Goal: Transaction & Acquisition: Download file/media

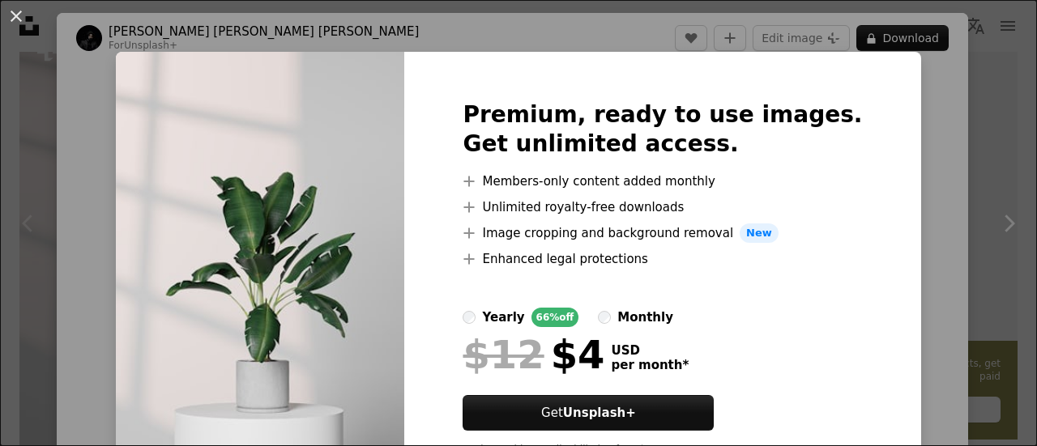
scroll to position [73, 0]
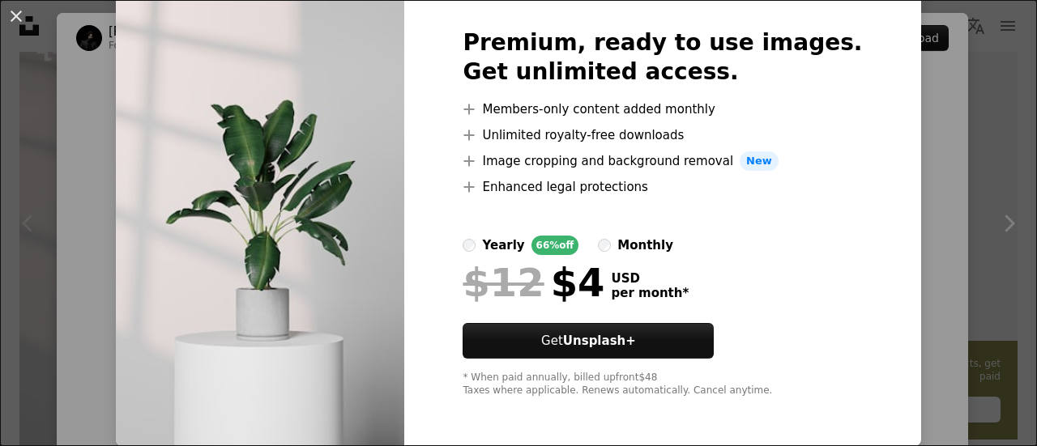
click at [886, 137] on div "An X shape Premium, ready to use images. Get unlimited access. A plus sign Memb…" at bounding box center [518, 223] width 1037 height 446
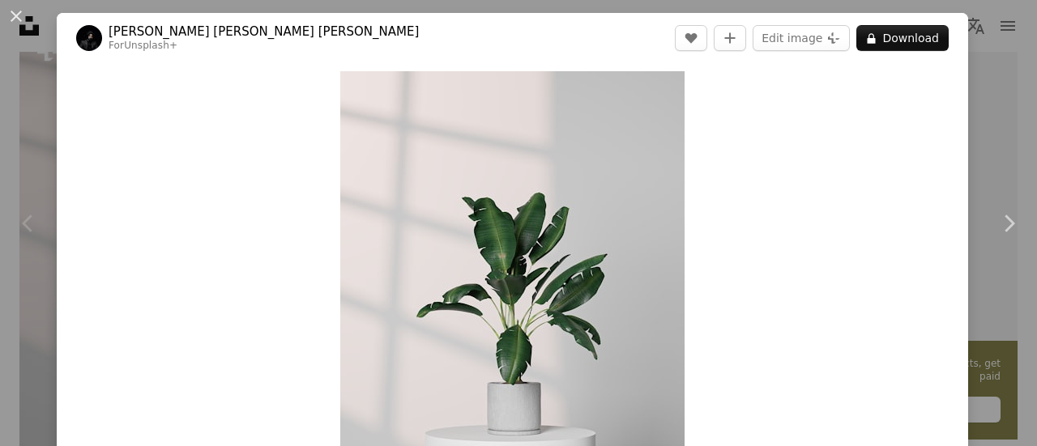
scroll to position [243, 0]
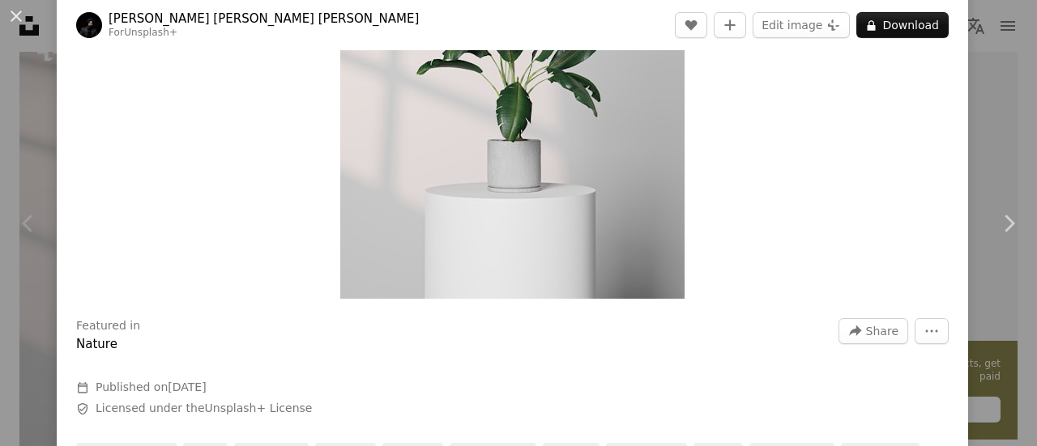
click at [541, 195] on img "Zoom in on this image" at bounding box center [512, 63] width 344 height 471
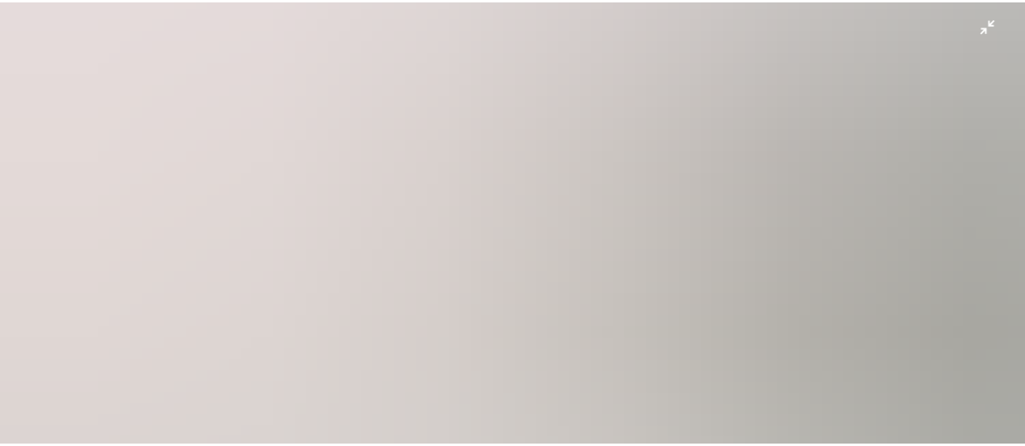
scroll to position [227, 0]
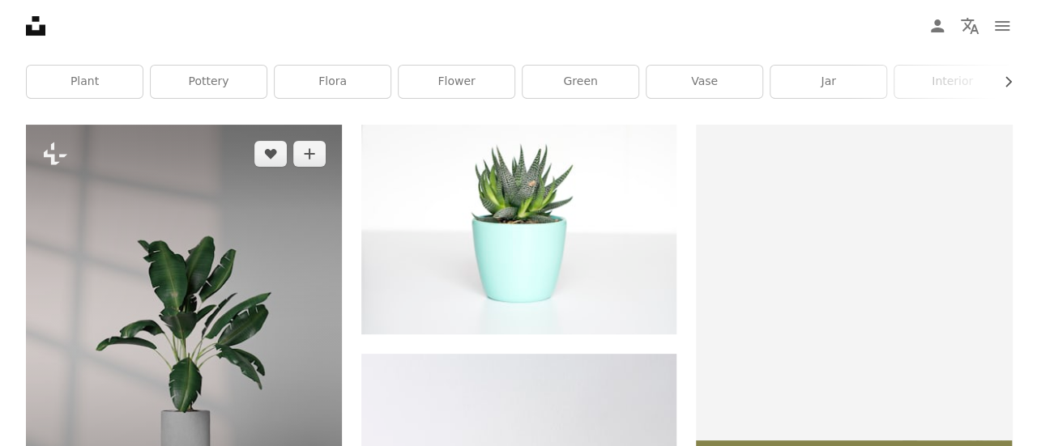
scroll to position [81, 0]
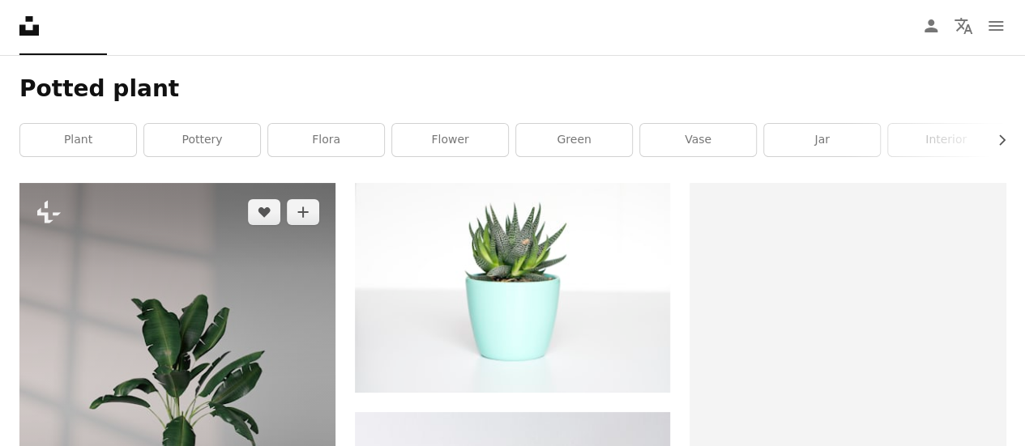
click at [287, 297] on img at bounding box center [177, 399] width 316 height 432
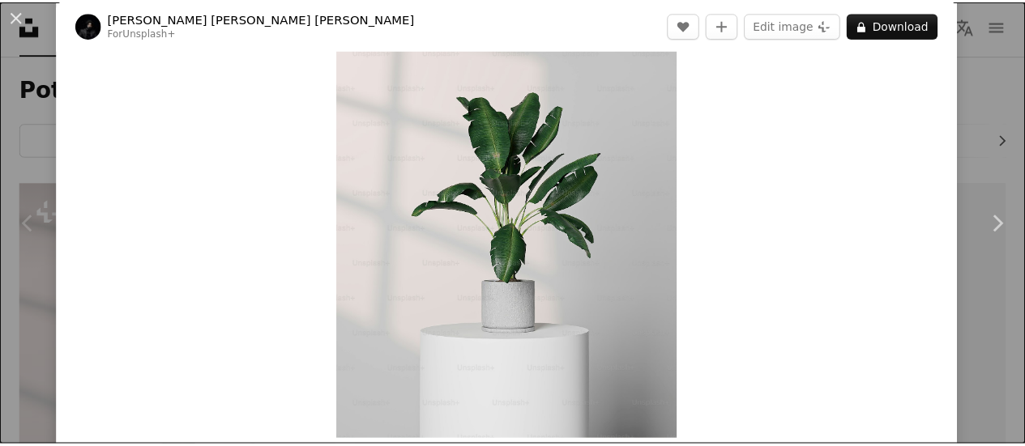
scroll to position [81, 0]
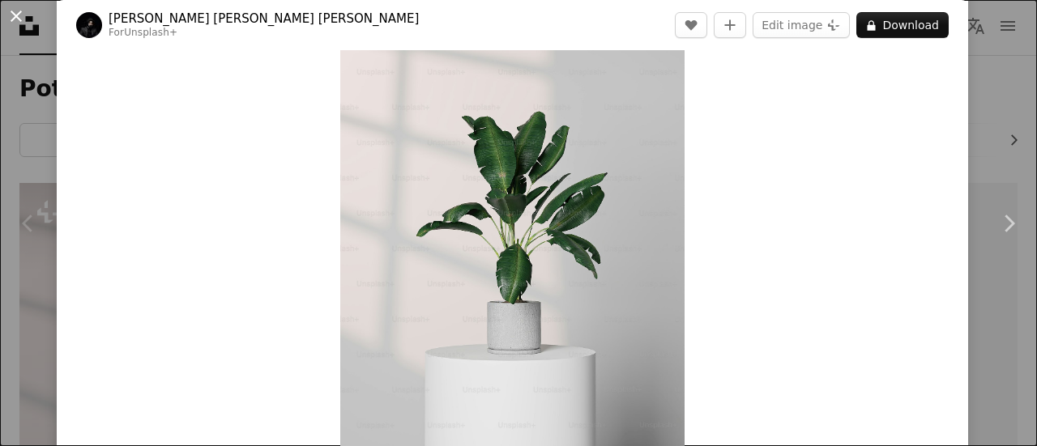
click at [16, 13] on button "An X shape" at bounding box center [15, 15] width 19 height 19
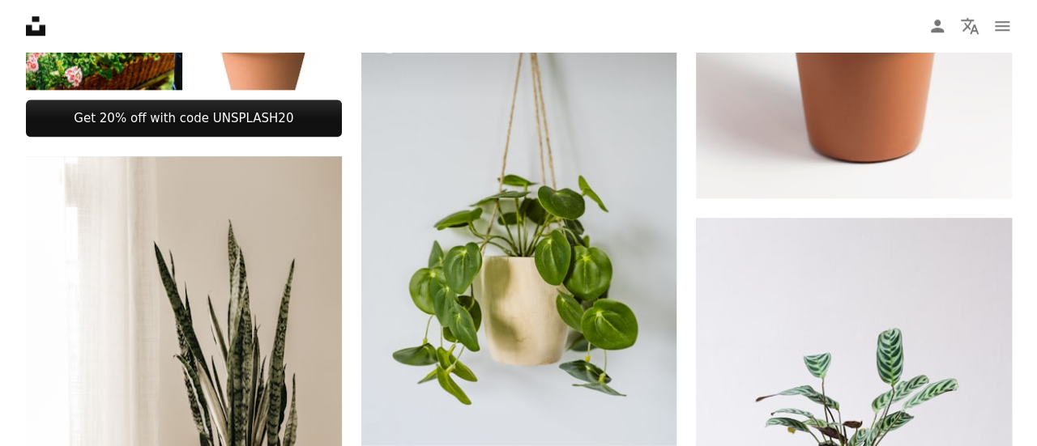
scroll to position [1053, 0]
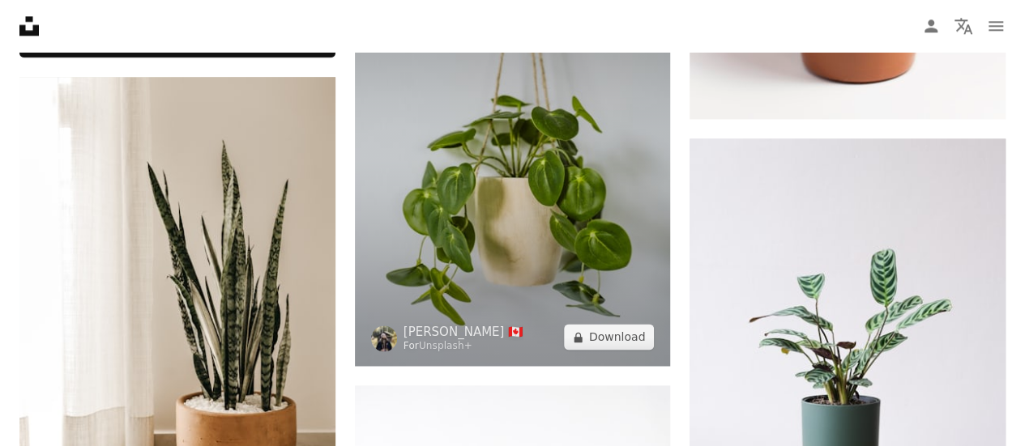
click at [433, 183] on img at bounding box center [513, 150] width 316 height 433
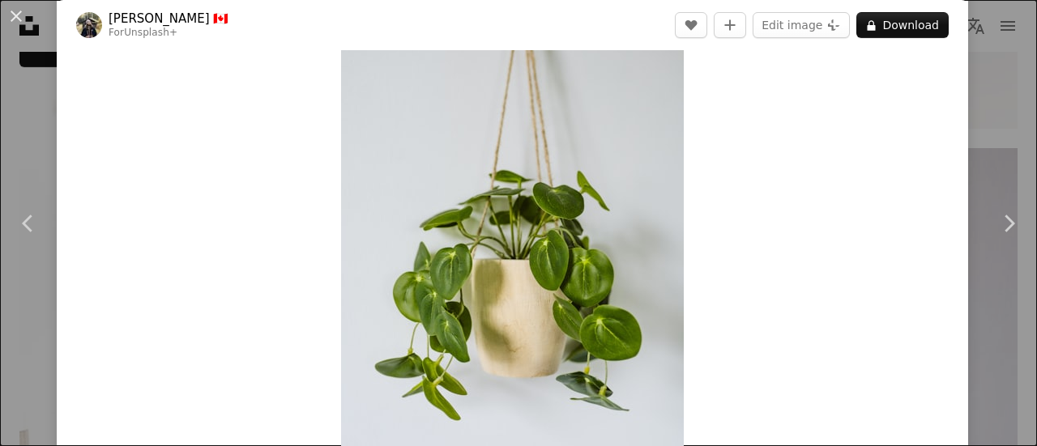
scroll to position [162, 0]
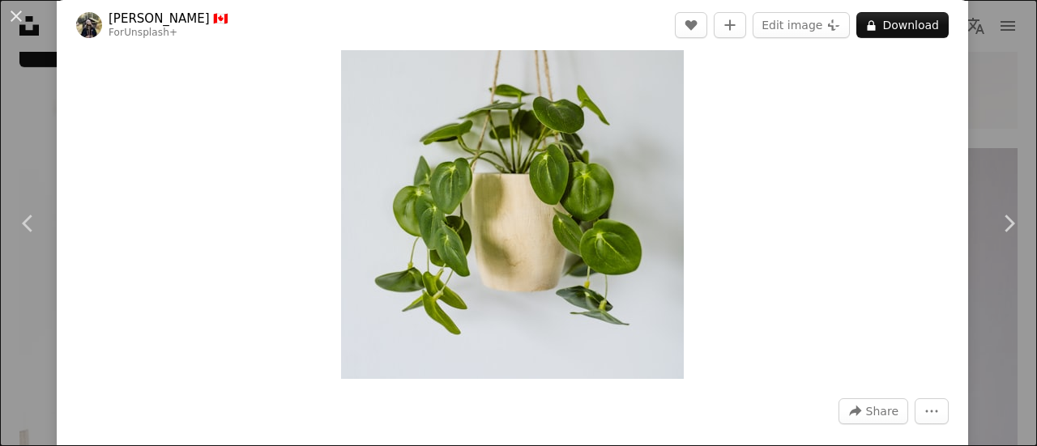
click at [570, 220] on img "Zoom in on this image" at bounding box center [512, 144] width 343 height 470
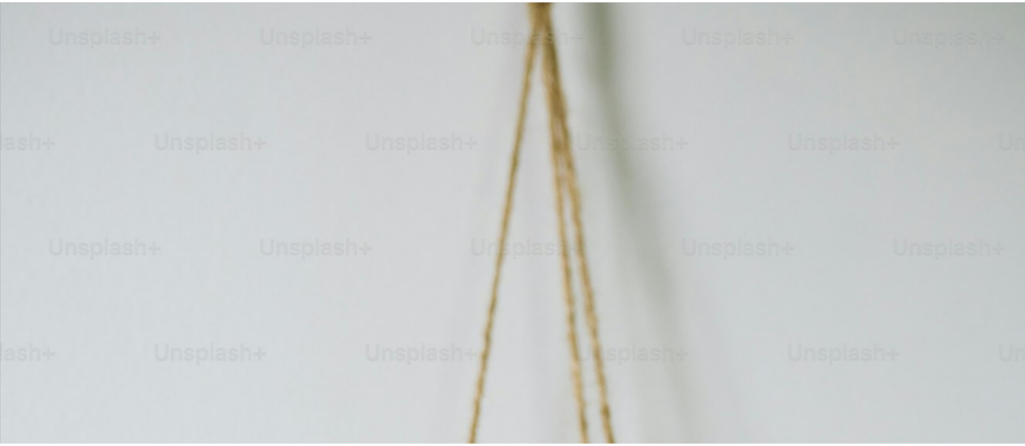
scroll to position [471, 0]
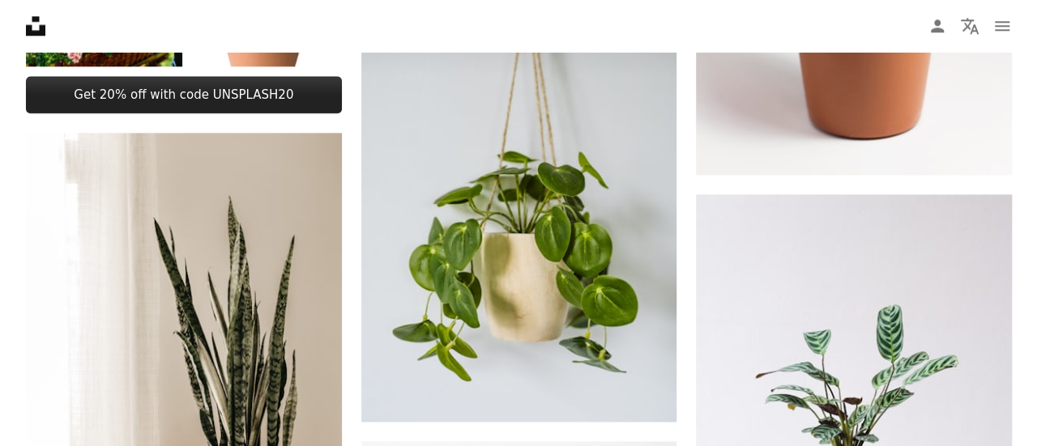
scroll to position [1053, 0]
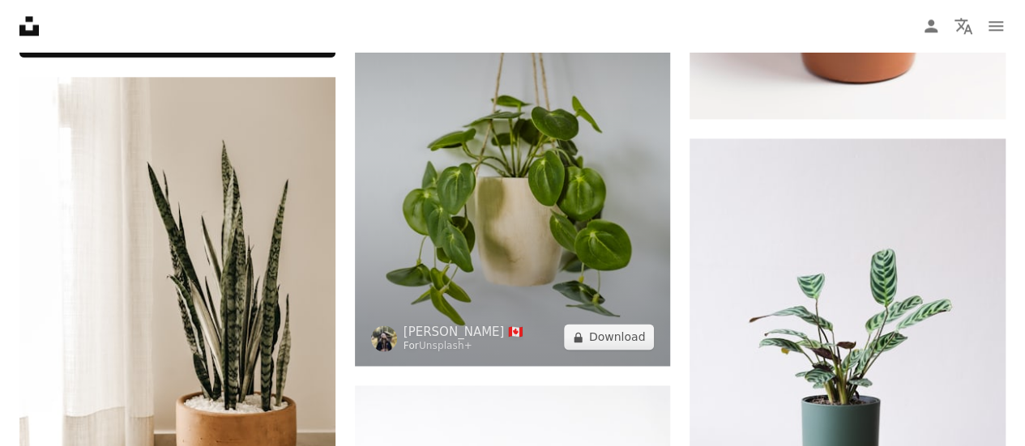
click at [449, 175] on img at bounding box center [513, 150] width 316 height 433
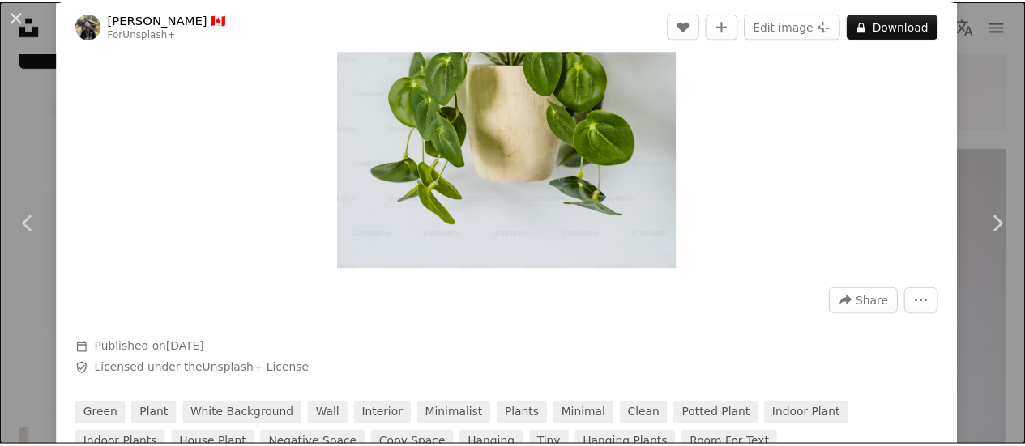
scroll to position [324, 0]
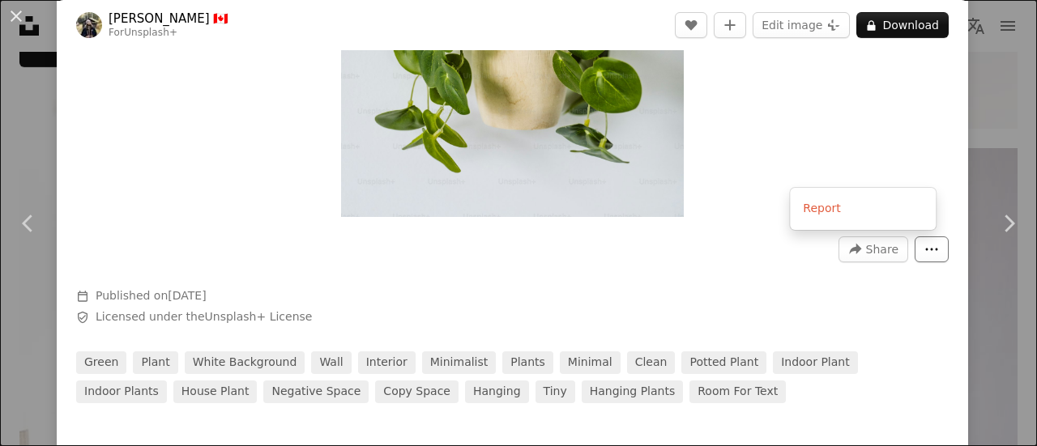
click at [924, 250] on icon "More Actions" at bounding box center [931, 249] width 15 height 15
click at [659, 313] on dialog "An X shape Chevron left Chevron right [PERSON_NAME] 🇨🇦 For Unsplash+ A heart A …" at bounding box center [518, 223] width 1037 height 446
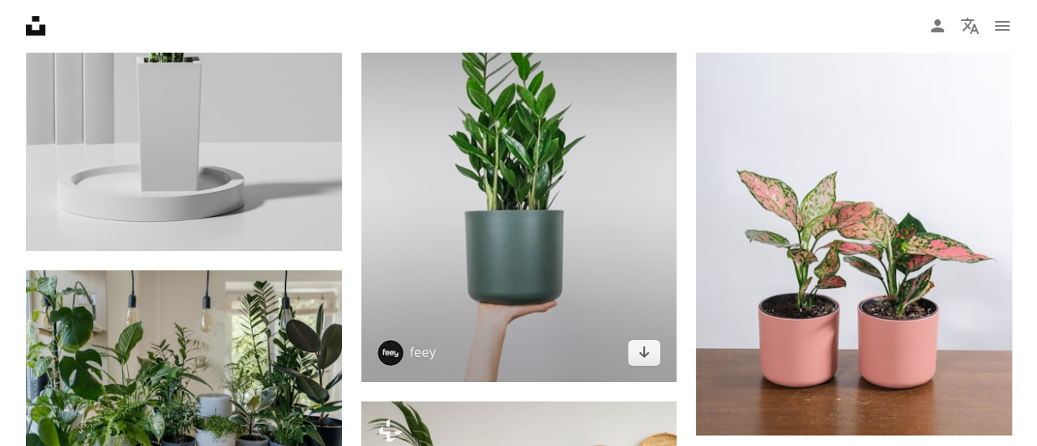
scroll to position [2997, 0]
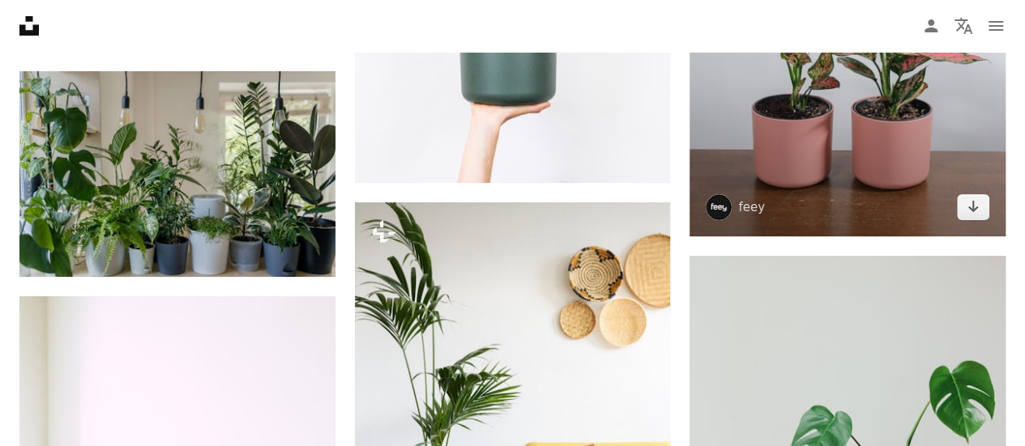
click at [778, 205] on img at bounding box center [847, 39] width 316 height 394
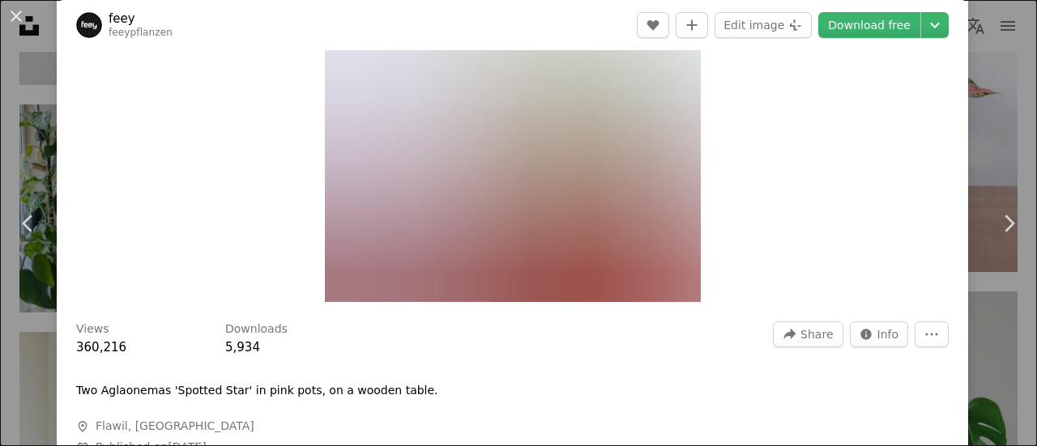
scroll to position [243, 0]
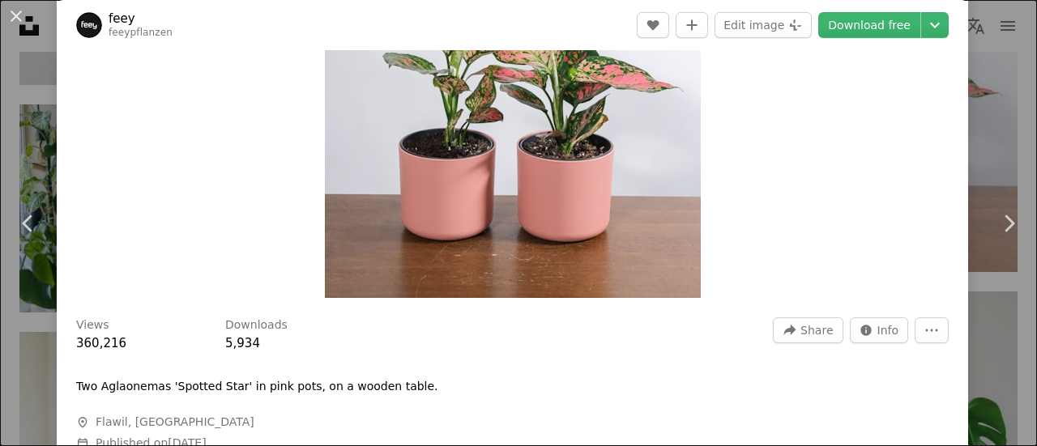
click at [415, 140] on img "Zoom in on this image" at bounding box center [513, 63] width 376 height 470
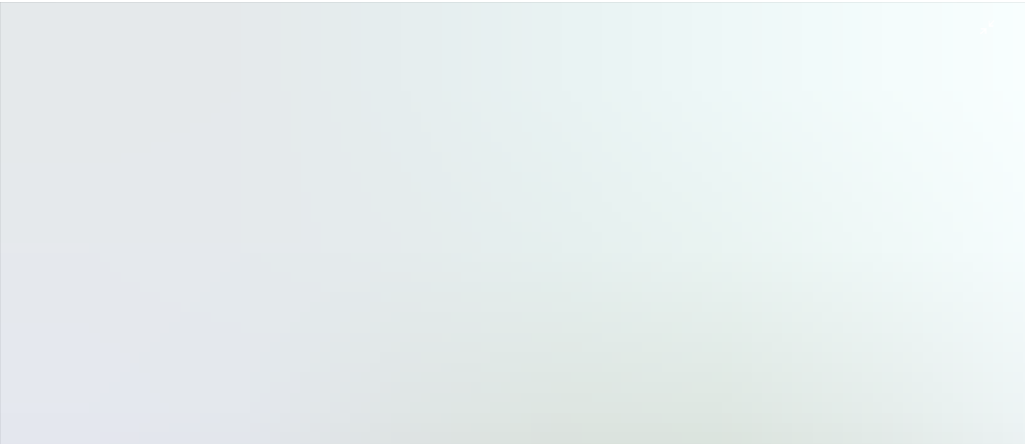
scroll to position [410, 0]
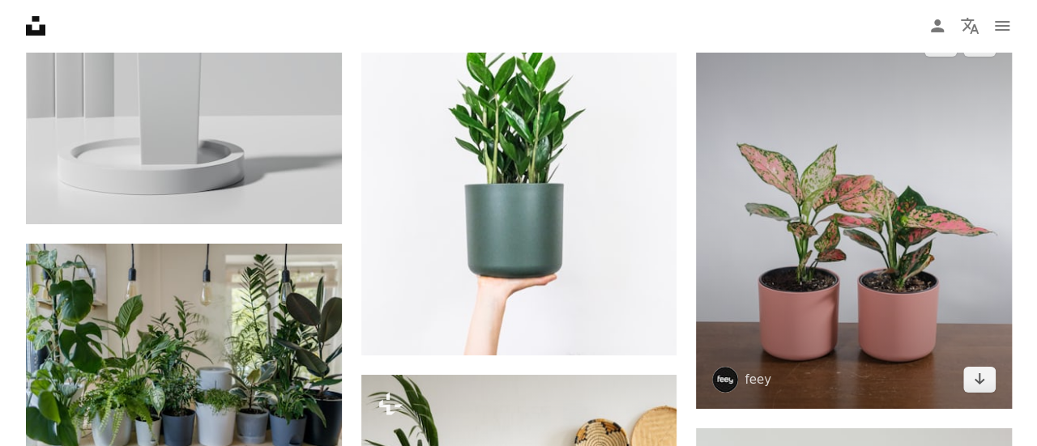
scroll to position [2754, 0]
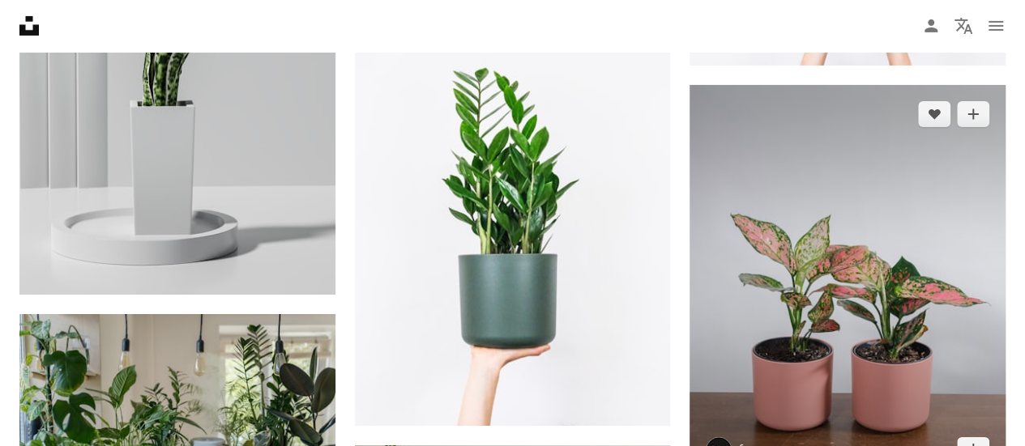
click at [927, 299] on img at bounding box center [847, 282] width 316 height 394
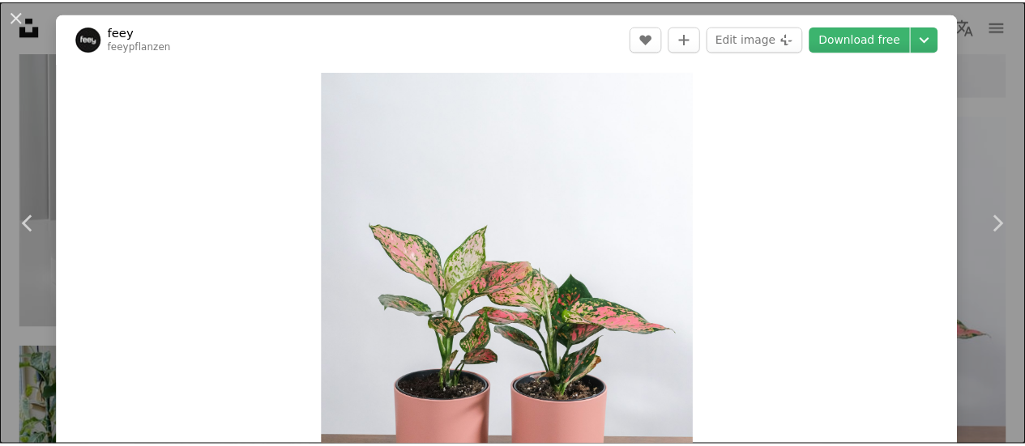
scroll to position [81, 0]
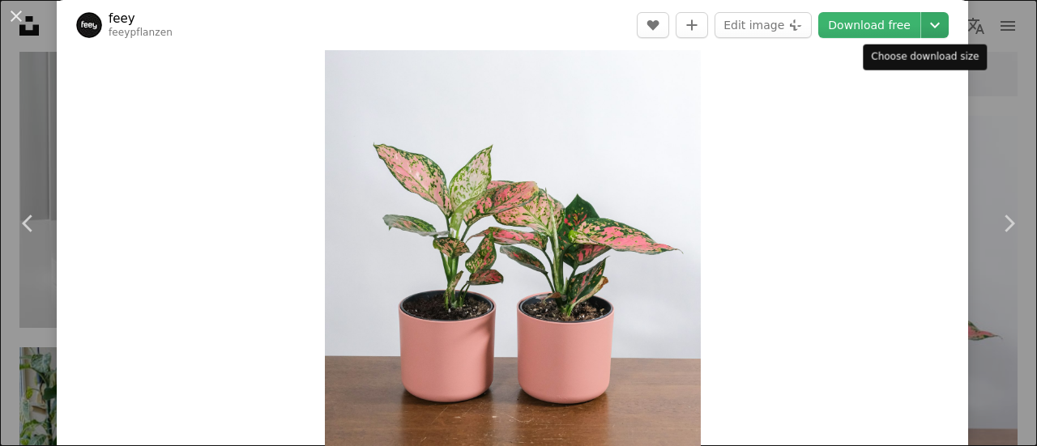
click at [923, 23] on icon "Chevron down" at bounding box center [935, 24] width 26 height 19
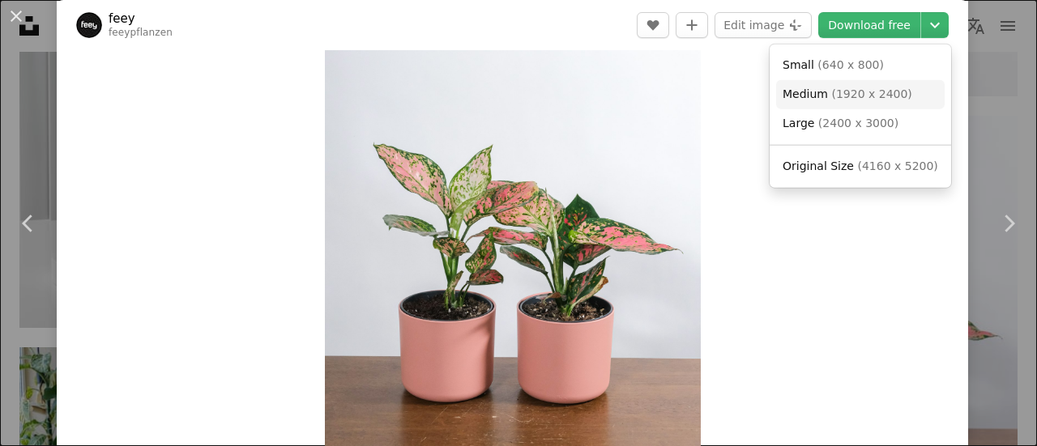
click at [872, 100] on span "( 1920 x 2400 )" at bounding box center [871, 93] width 80 height 13
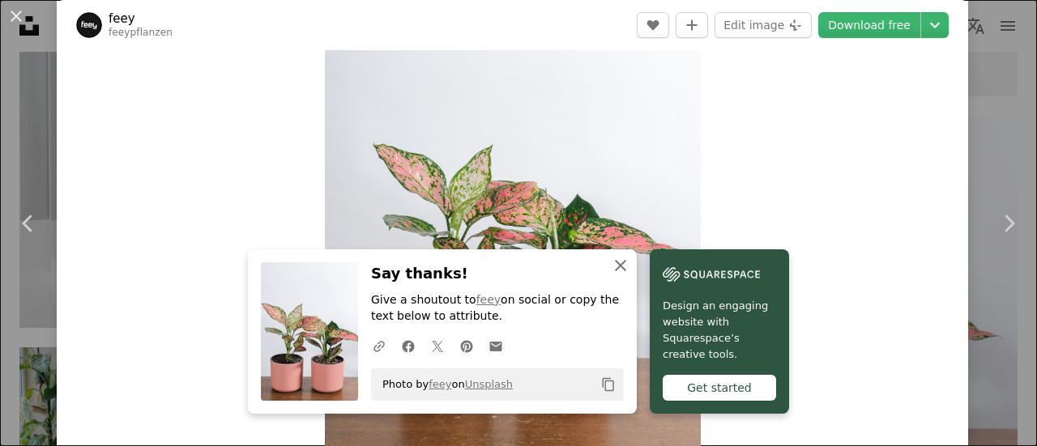
click at [612, 258] on icon "An X shape" at bounding box center [620, 265] width 19 height 19
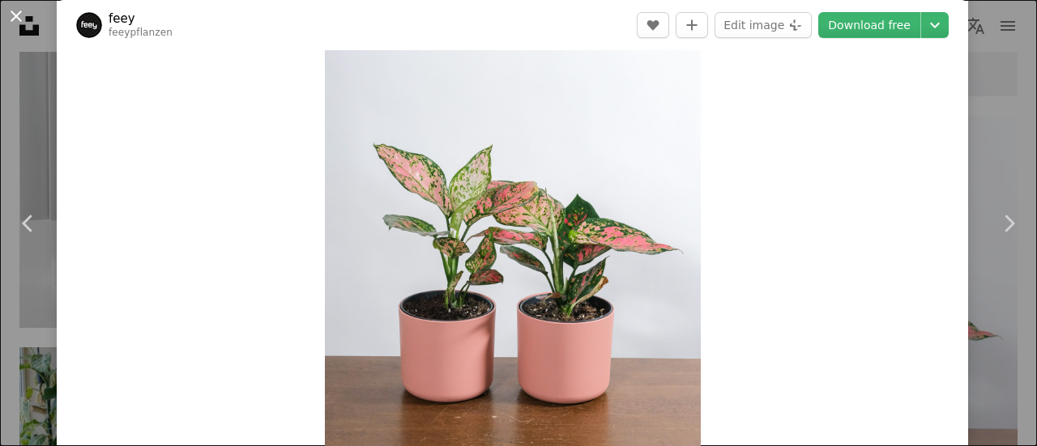
click at [11, 15] on button "An X shape" at bounding box center [15, 15] width 19 height 19
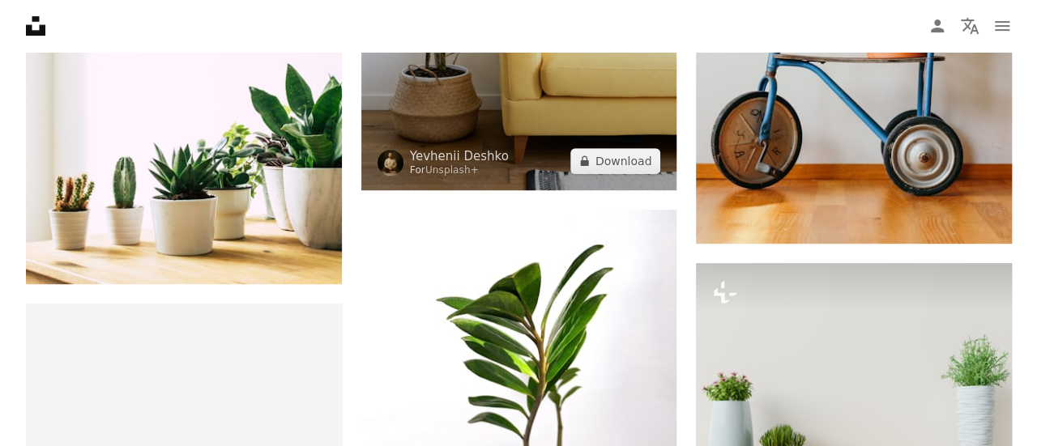
scroll to position [3726, 0]
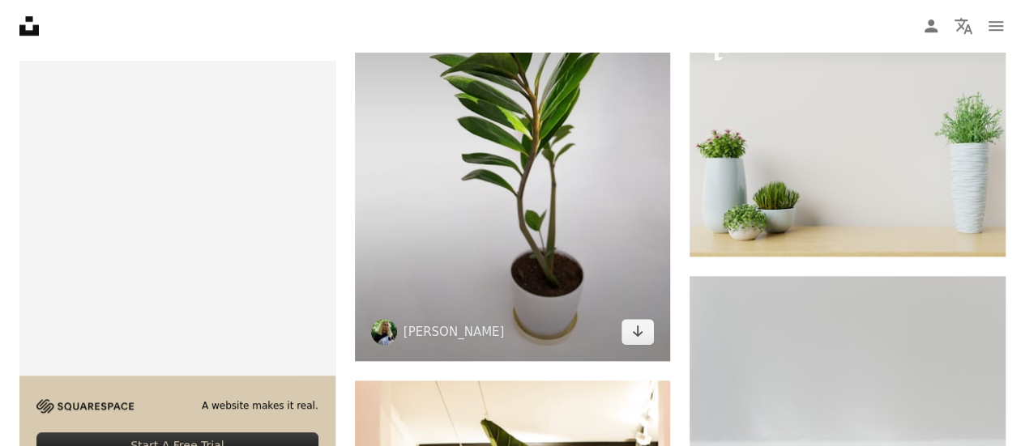
click at [458, 192] on img at bounding box center [513, 164] width 316 height 394
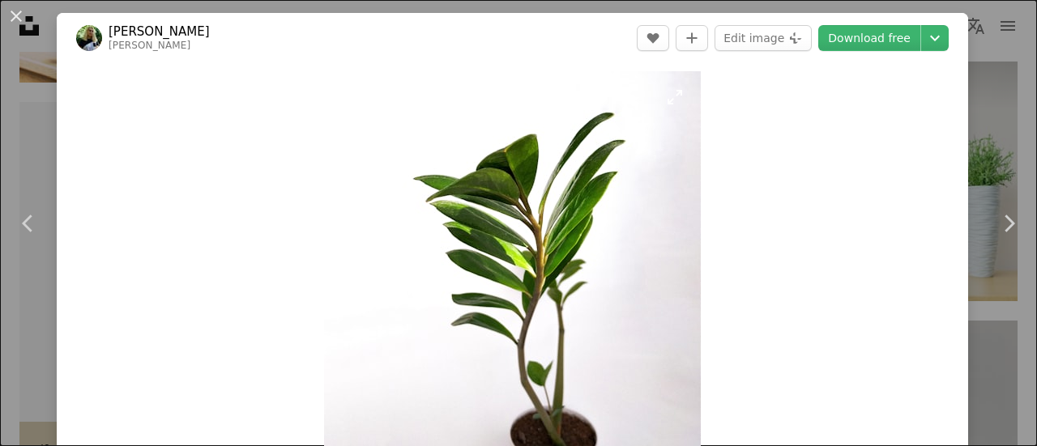
scroll to position [162, 0]
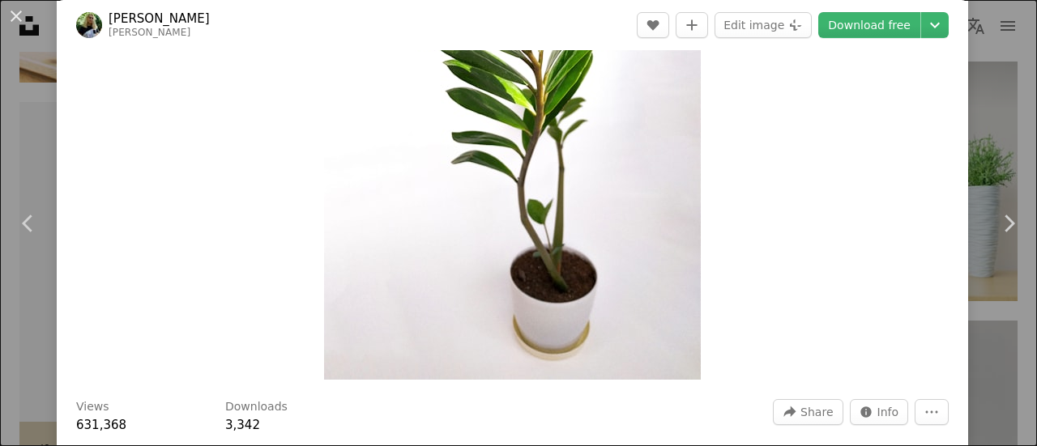
click at [602, 254] on img "Zoom in on this image" at bounding box center [512, 144] width 377 height 471
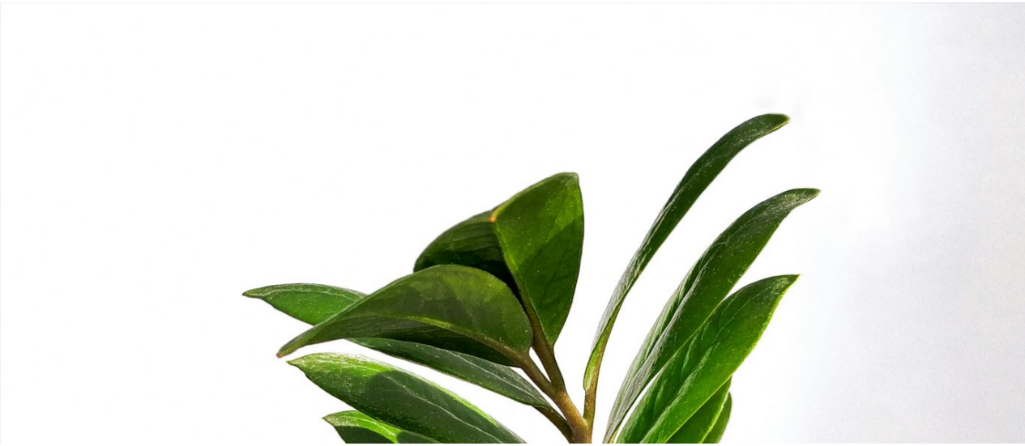
scroll to position [410, 0]
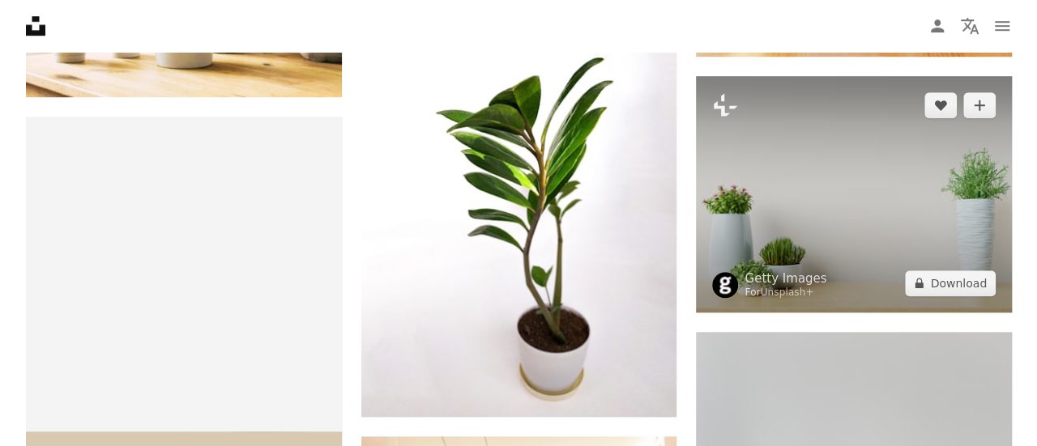
scroll to position [3645, 0]
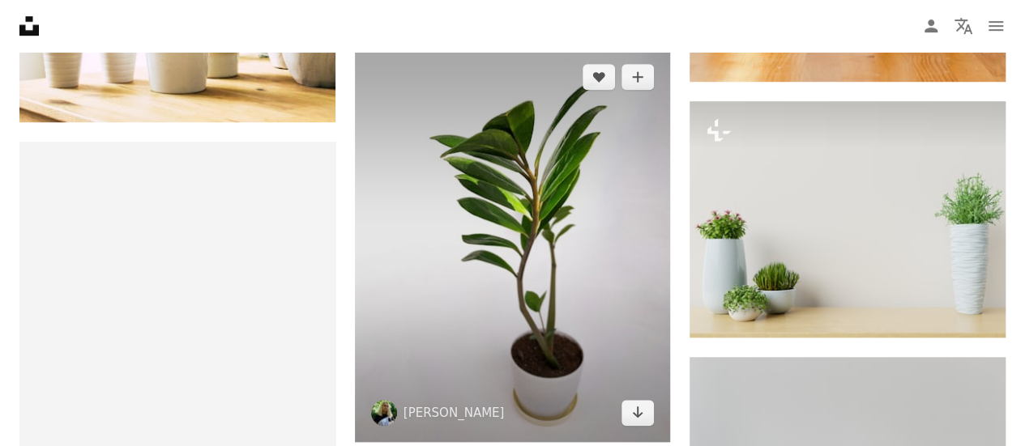
click at [626, 237] on img at bounding box center [513, 245] width 316 height 394
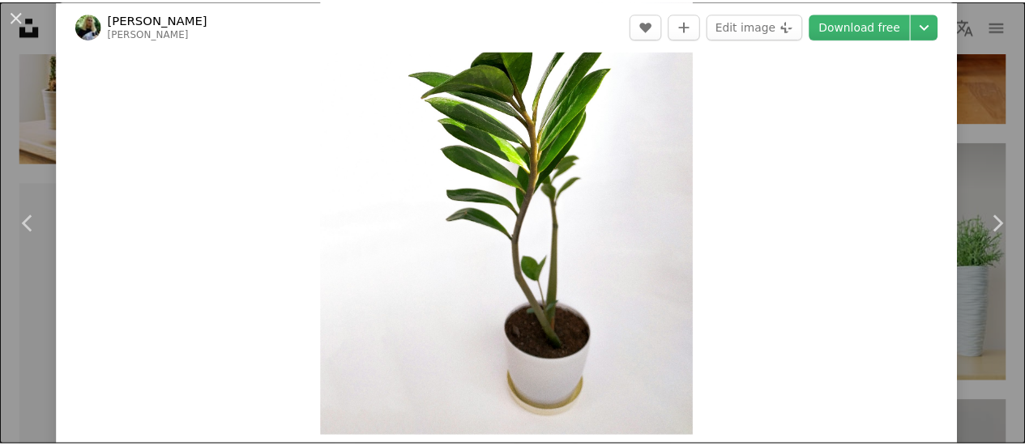
scroll to position [81, 0]
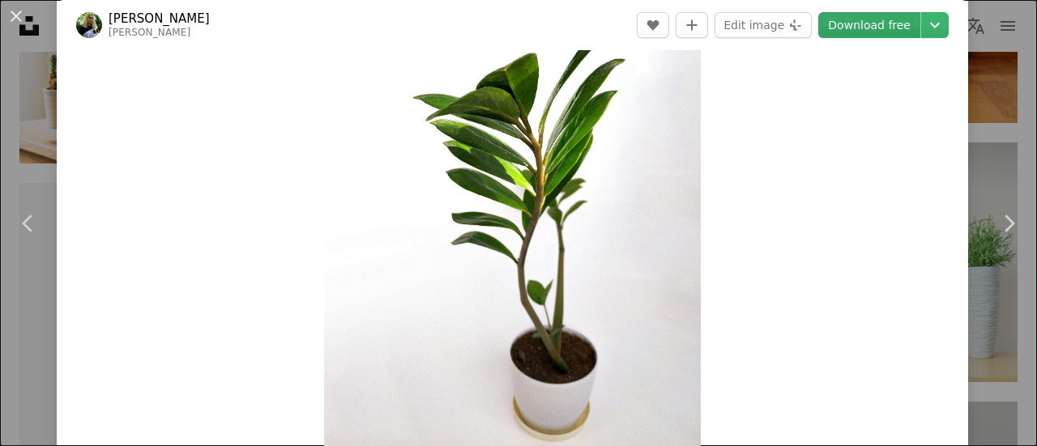
click at [834, 24] on link "Download free" at bounding box center [869, 25] width 102 height 26
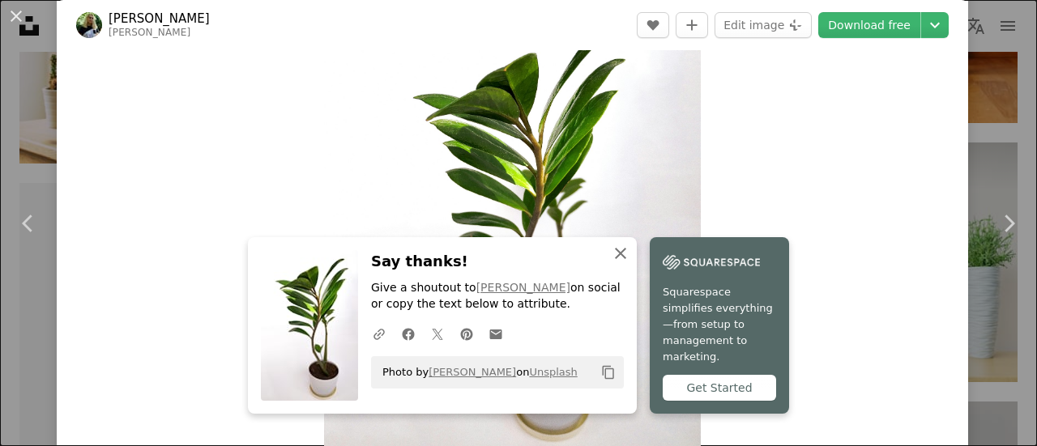
click at [620, 263] on icon "An X shape" at bounding box center [620, 253] width 19 height 19
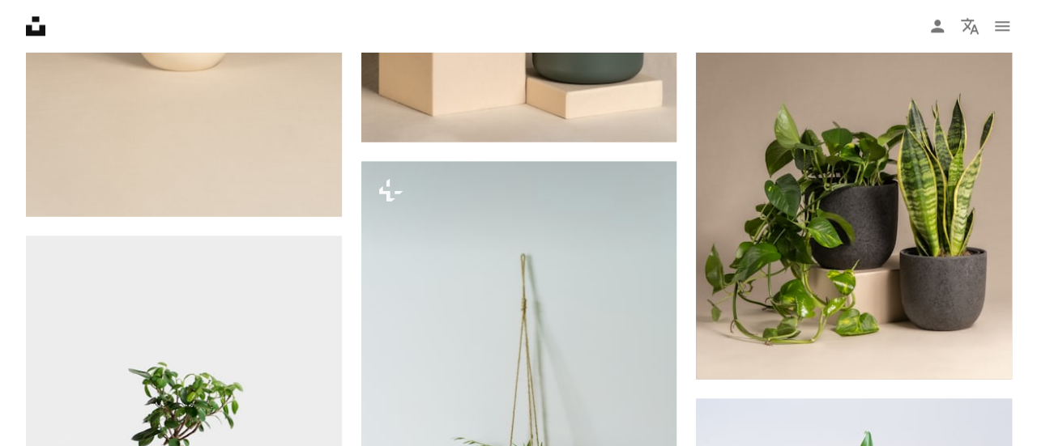
scroll to position [13451, 0]
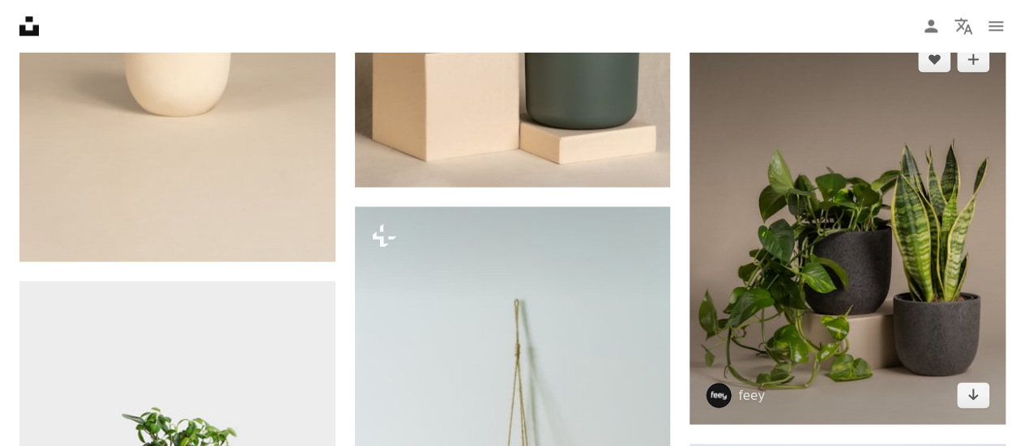
click at [943, 333] on img at bounding box center [847, 227] width 316 height 394
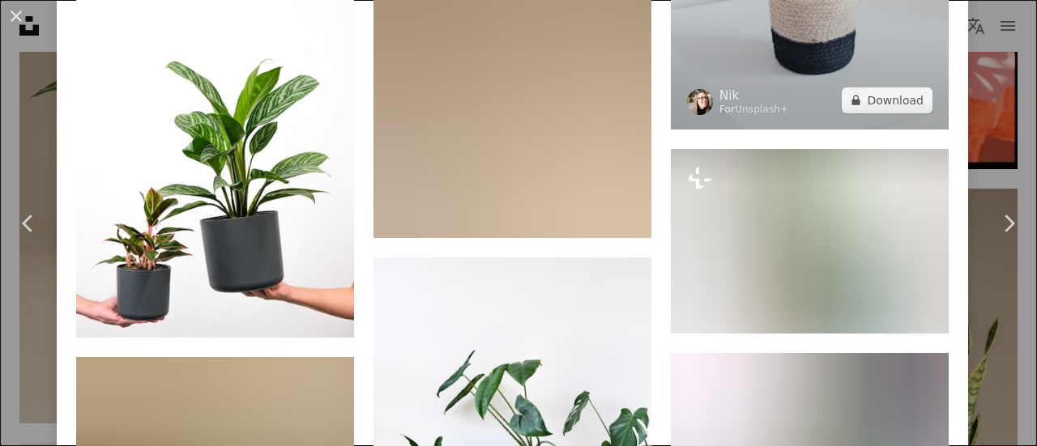
scroll to position [3159, 0]
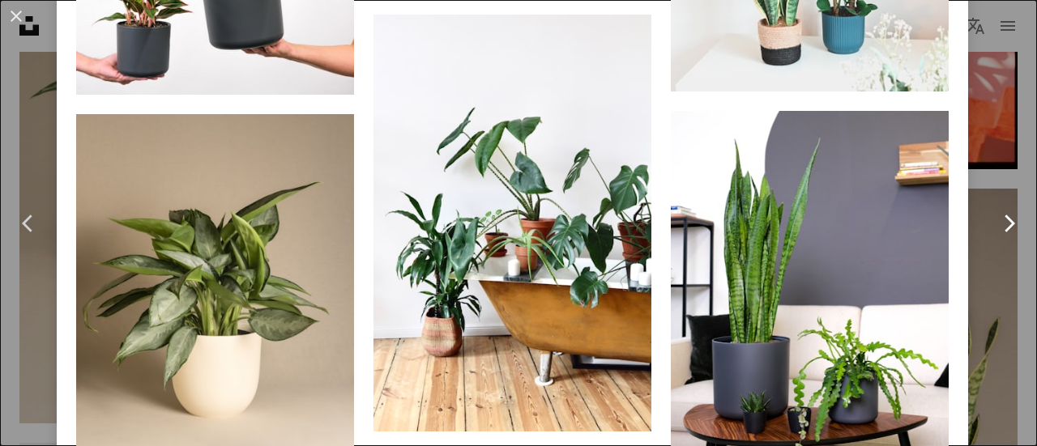
click at [1001, 193] on link "Chevron right" at bounding box center [1008, 224] width 57 height 156
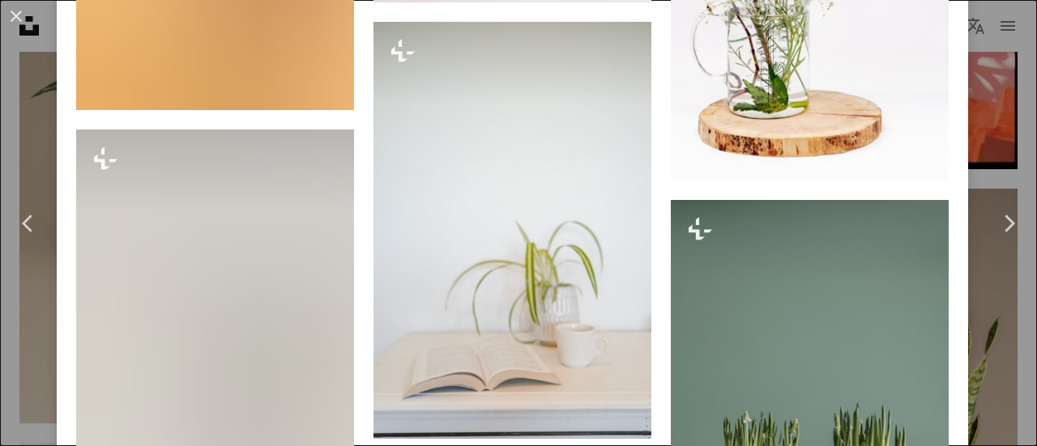
scroll to position [5670, 0]
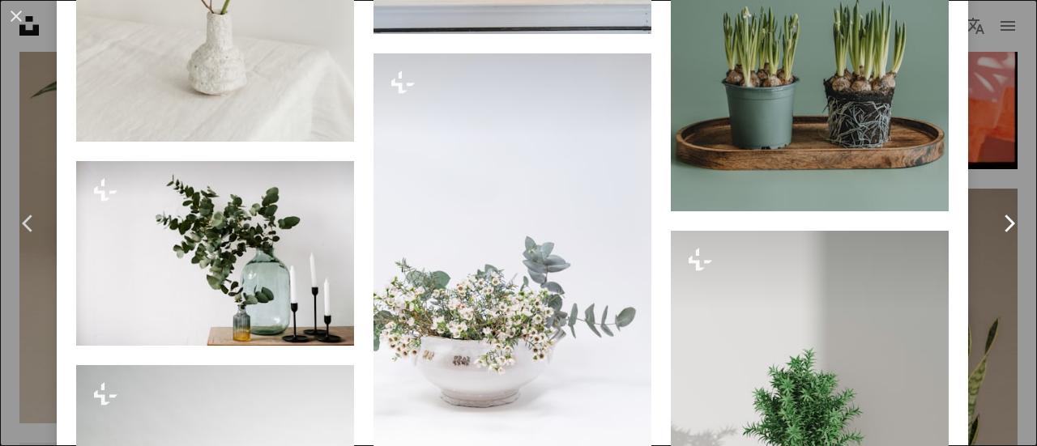
click at [992, 281] on link "Chevron right" at bounding box center [1008, 224] width 57 height 156
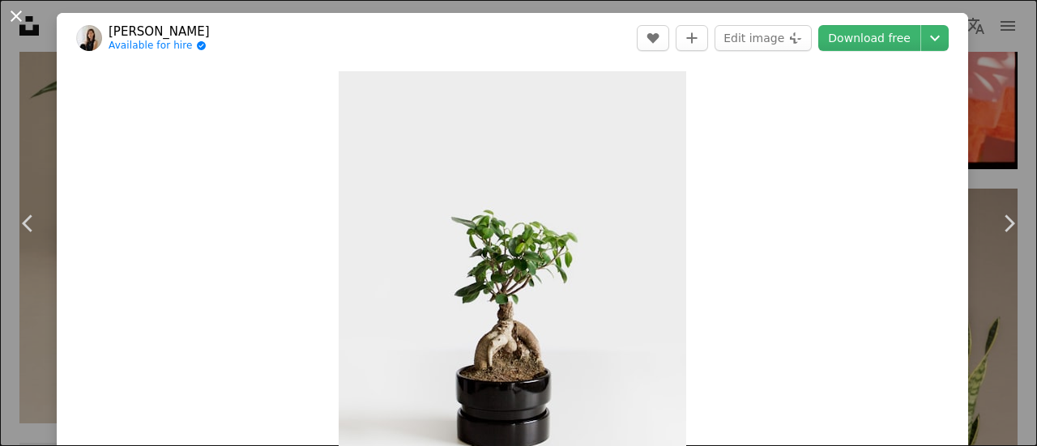
click at [10, 13] on button "An X shape" at bounding box center [15, 15] width 19 height 19
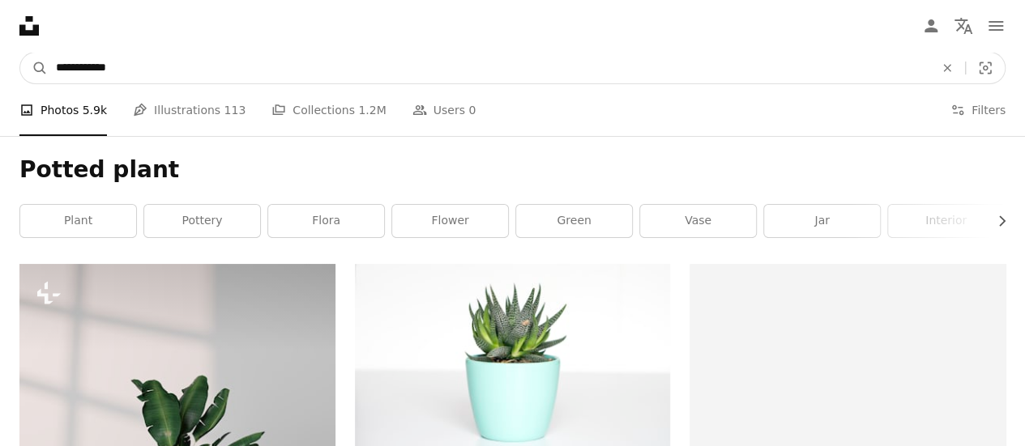
click at [142, 65] on input "**********" at bounding box center [488, 68] width 881 height 31
type input "**********"
click button "A magnifying glass" at bounding box center [34, 68] width 28 height 31
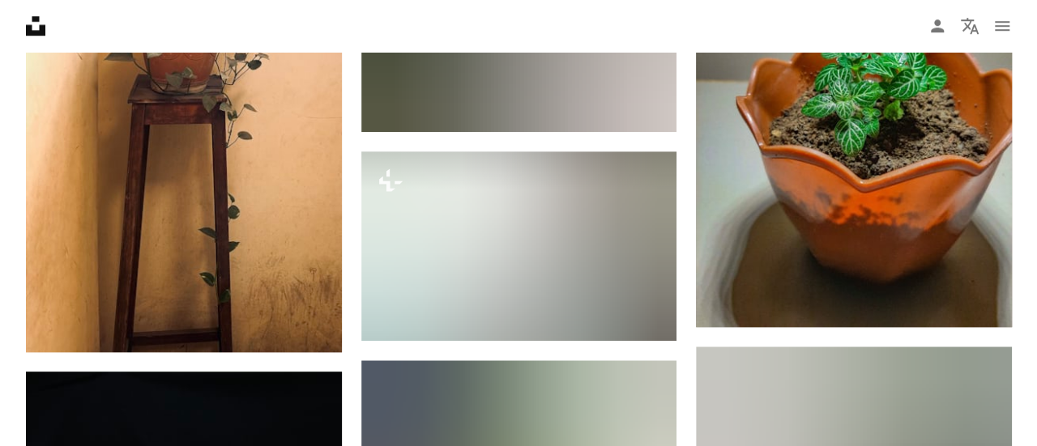
scroll to position [3590, 0]
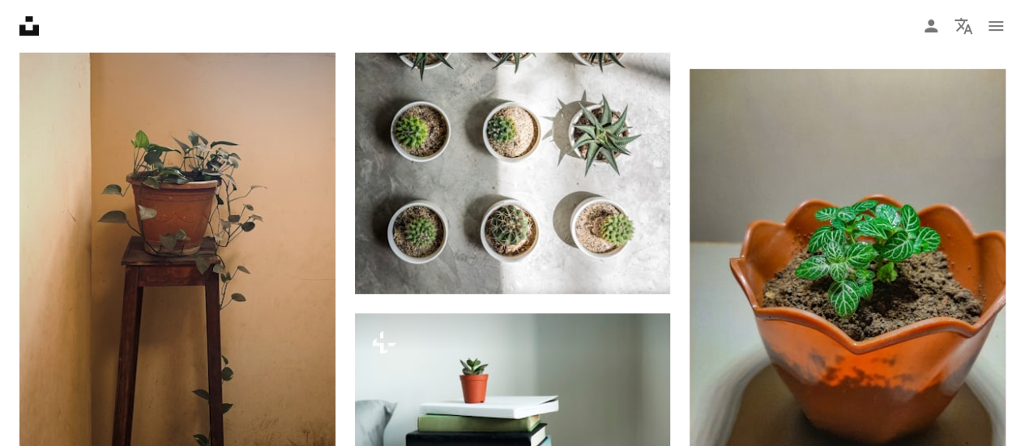
click at [144, 218] on img at bounding box center [177, 191] width 316 height 646
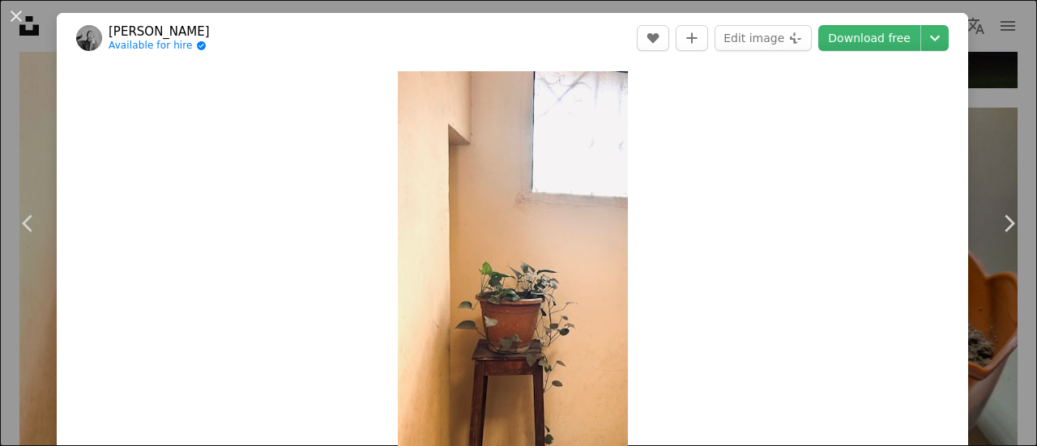
scroll to position [81, 0]
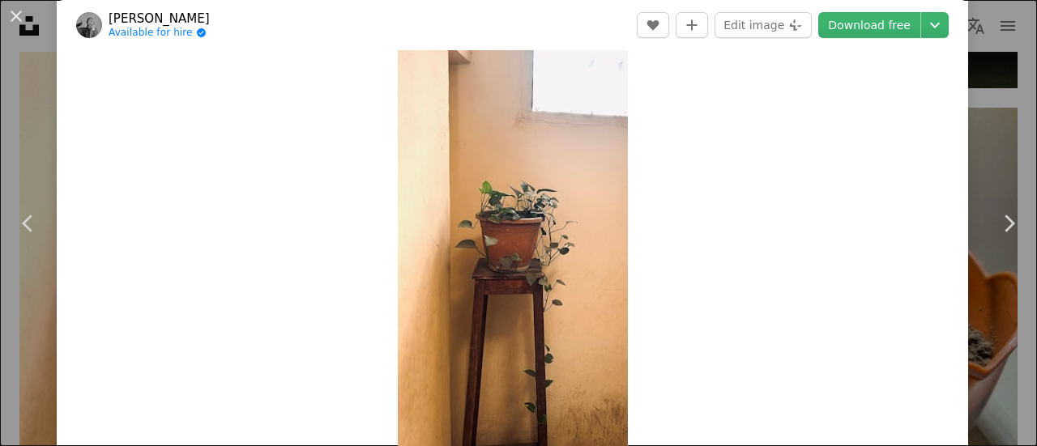
click at [566, 267] on img "Zoom in on this image" at bounding box center [513, 225] width 230 height 471
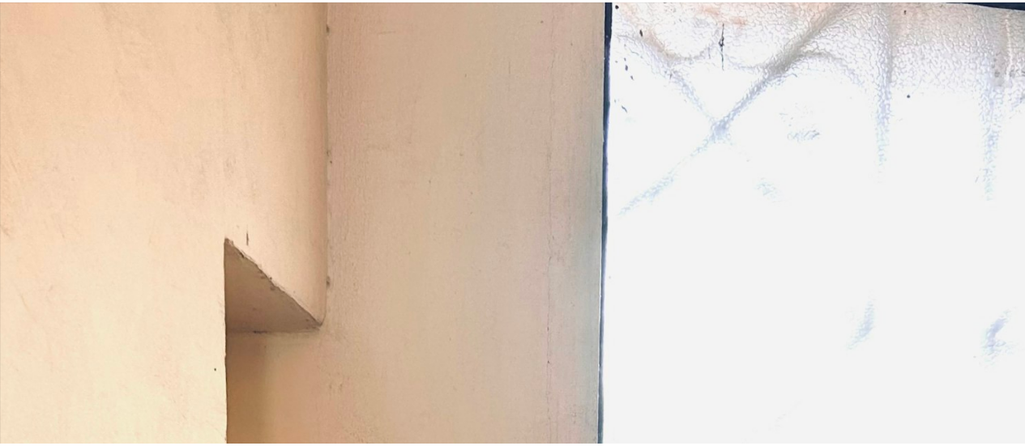
scroll to position [813, 0]
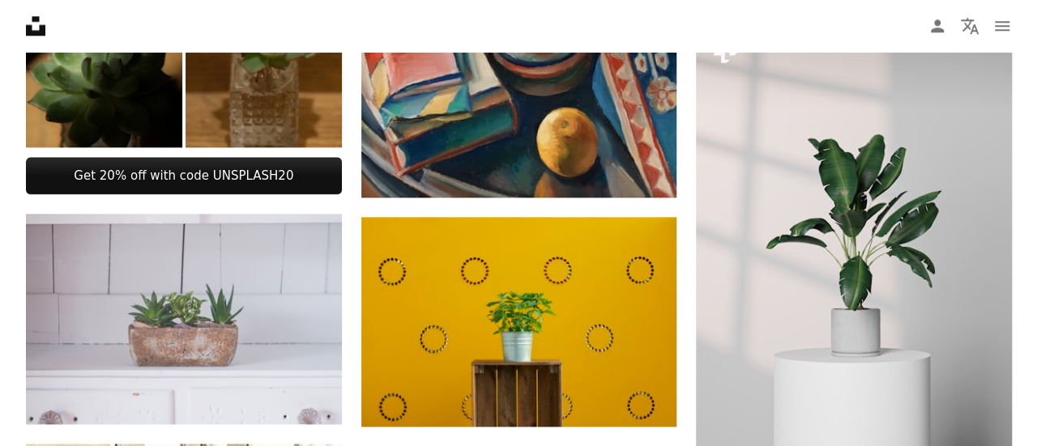
scroll to position [972, 0]
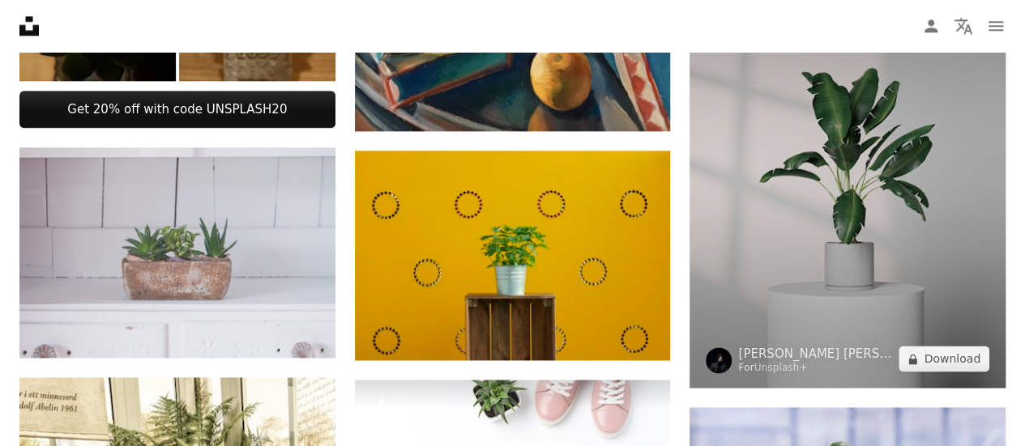
click at [843, 273] on img at bounding box center [847, 172] width 316 height 432
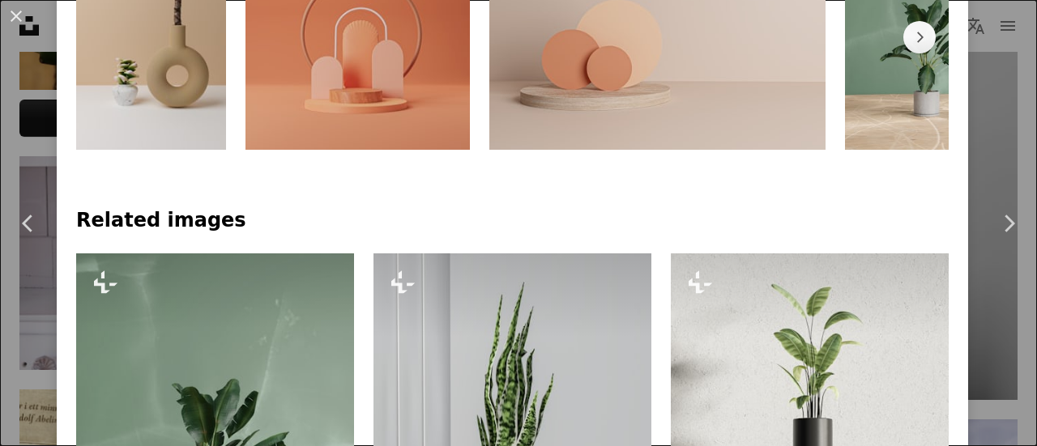
scroll to position [1134, 0]
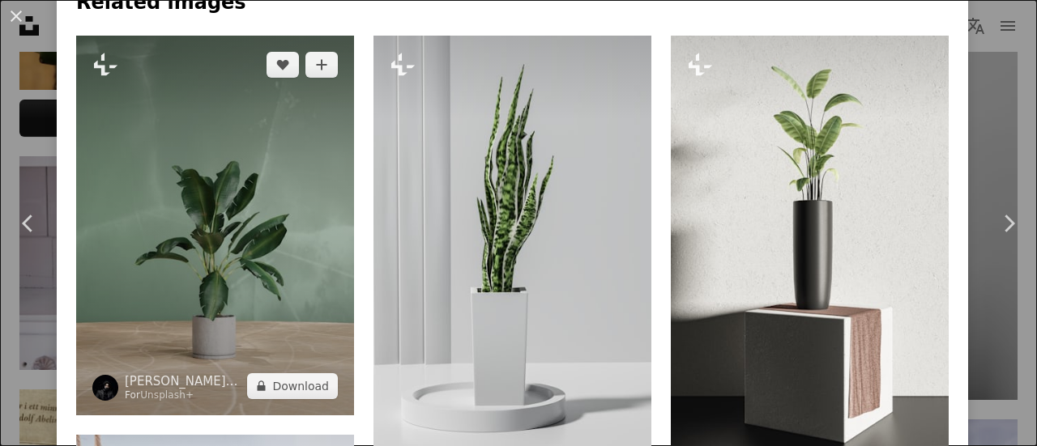
click at [240, 155] on img at bounding box center [215, 226] width 278 height 380
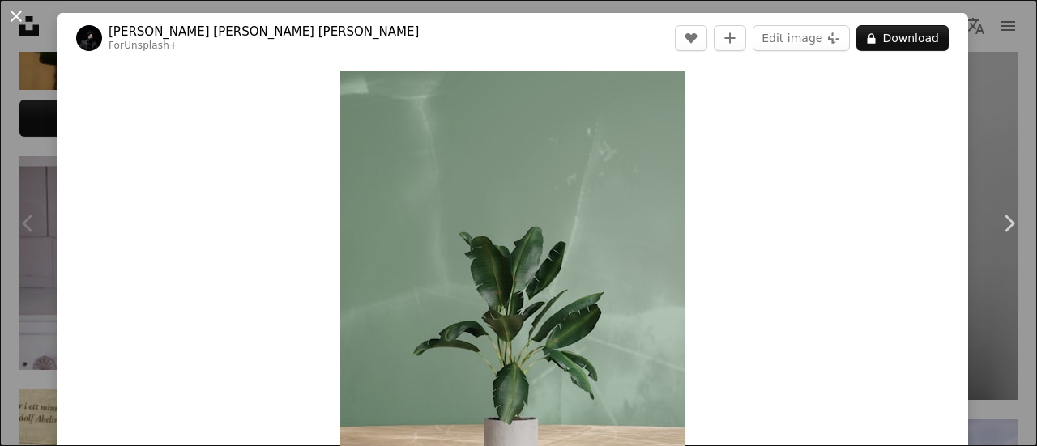
click at [18, 13] on button "An X shape" at bounding box center [15, 15] width 19 height 19
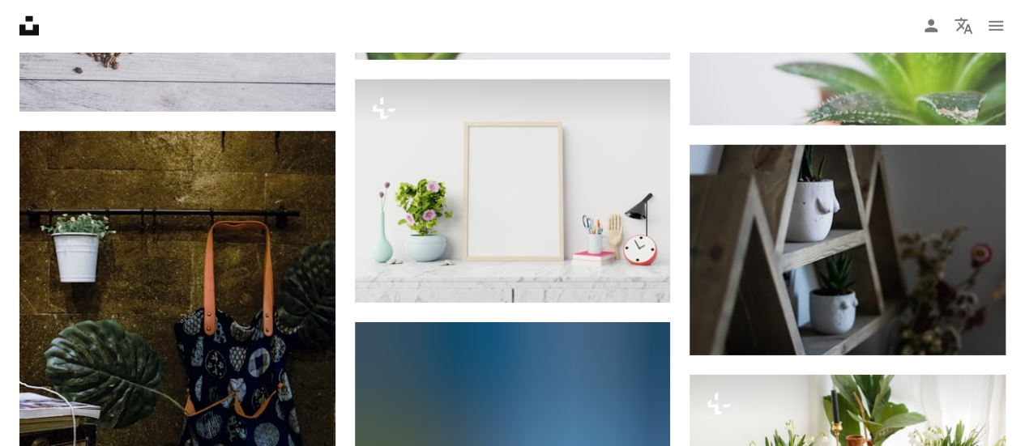
scroll to position [2430, 0]
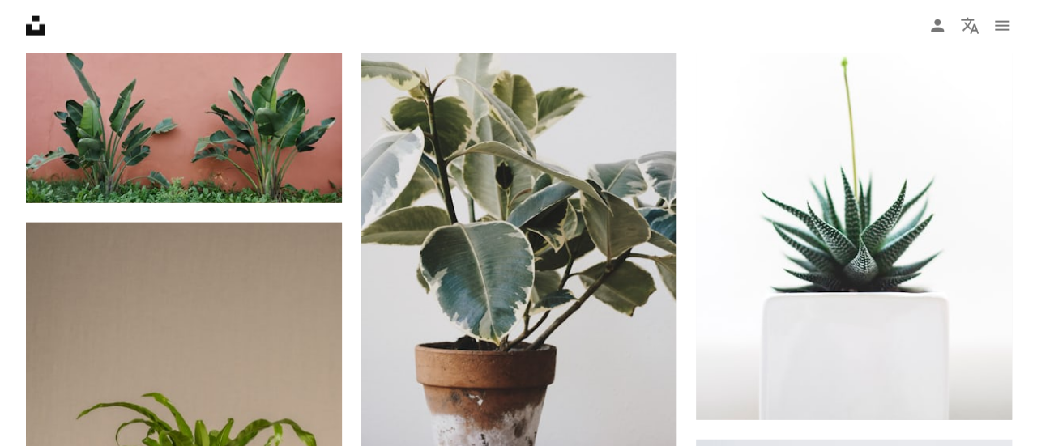
scroll to position [5035, 0]
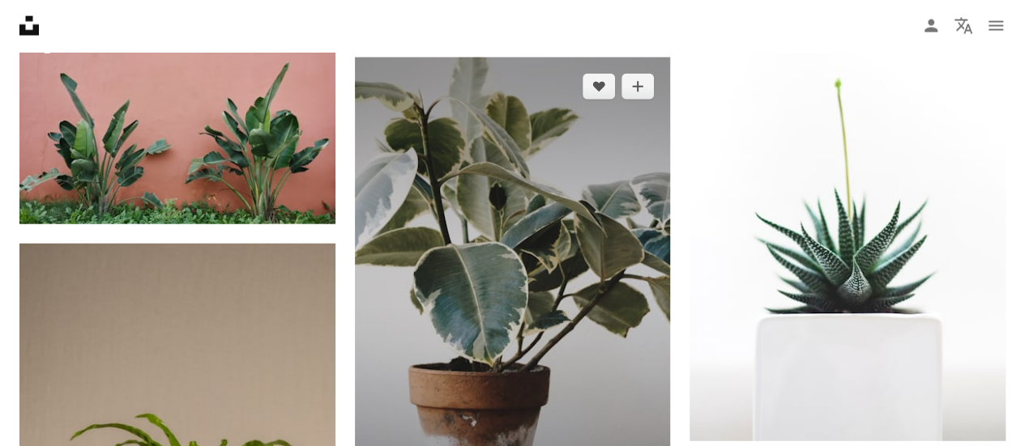
click at [624, 294] on img at bounding box center [513, 295] width 316 height 475
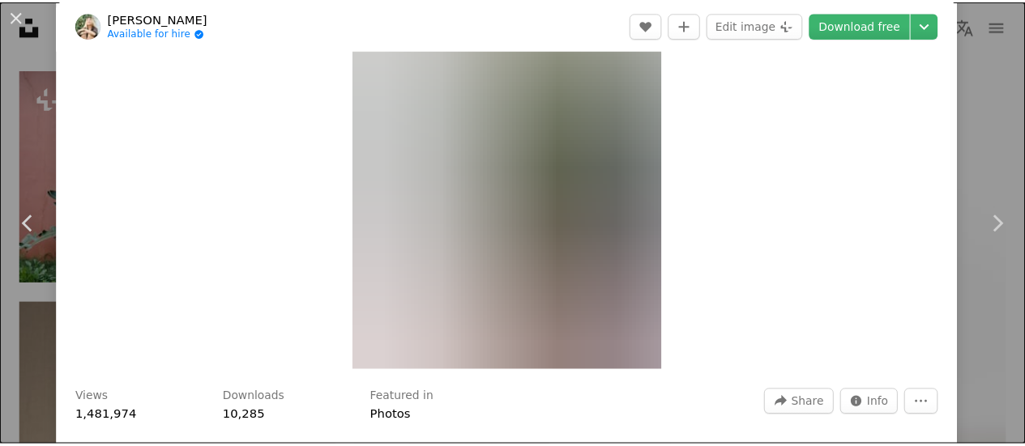
scroll to position [243, 0]
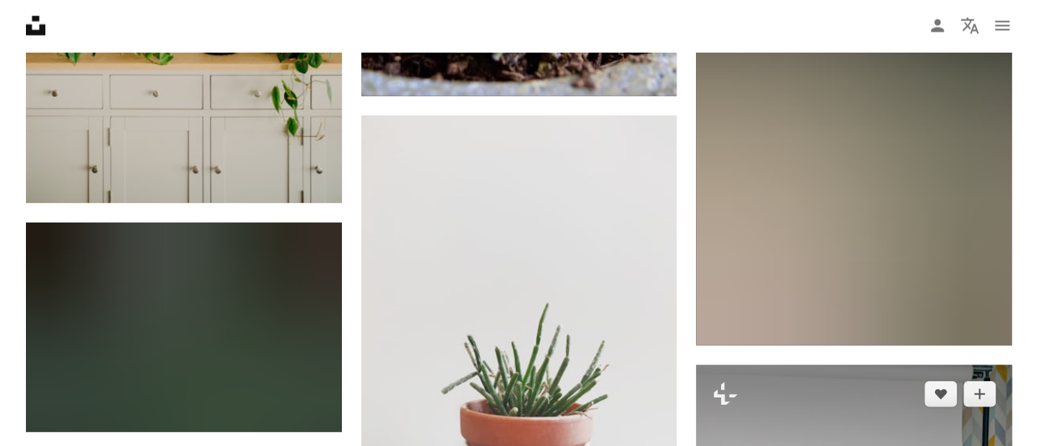
scroll to position [23178, 0]
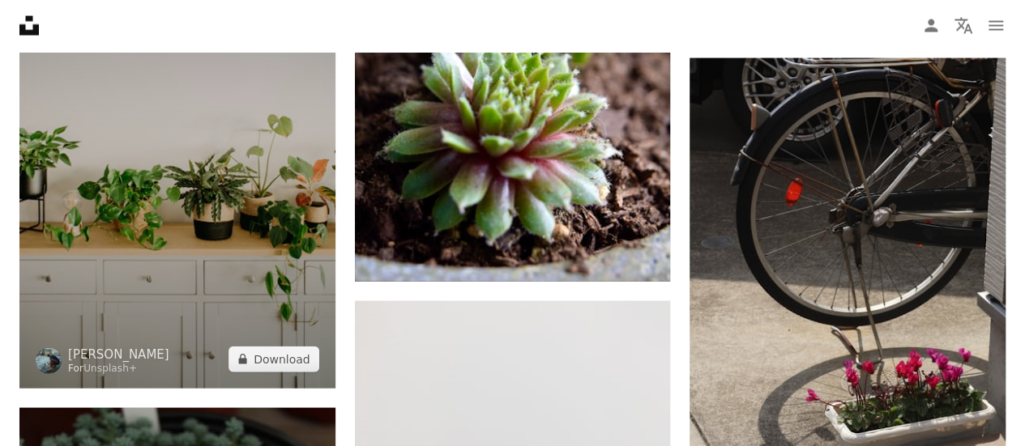
click at [283, 178] on img at bounding box center [177, 151] width 316 height 473
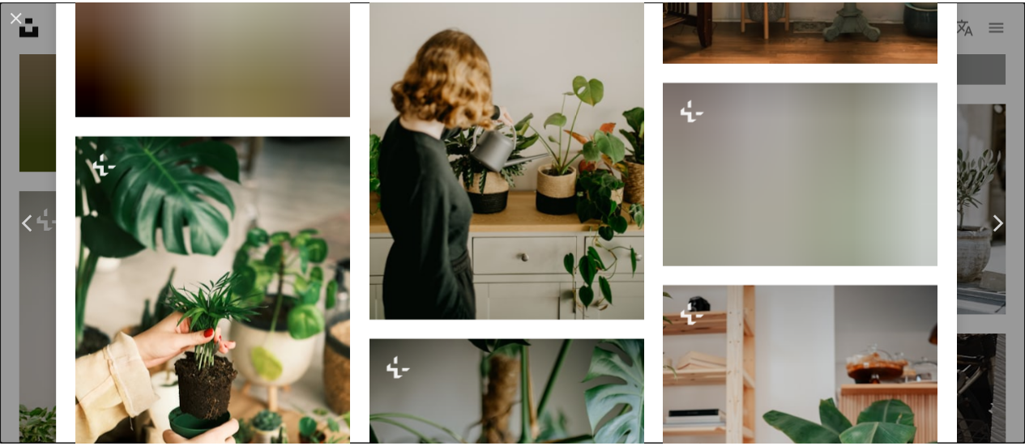
scroll to position [3635, 0]
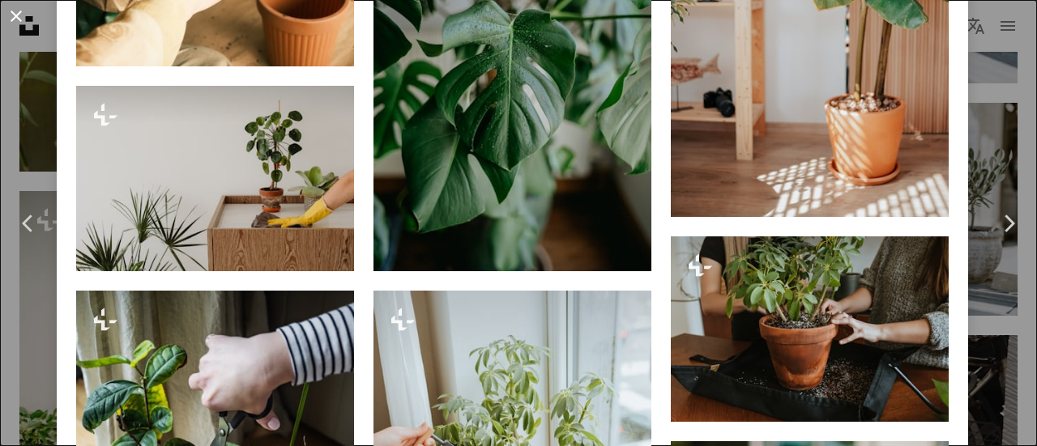
click at [23, 18] on button "An X shape" at bounding box center [15, 15] width 19 height 19
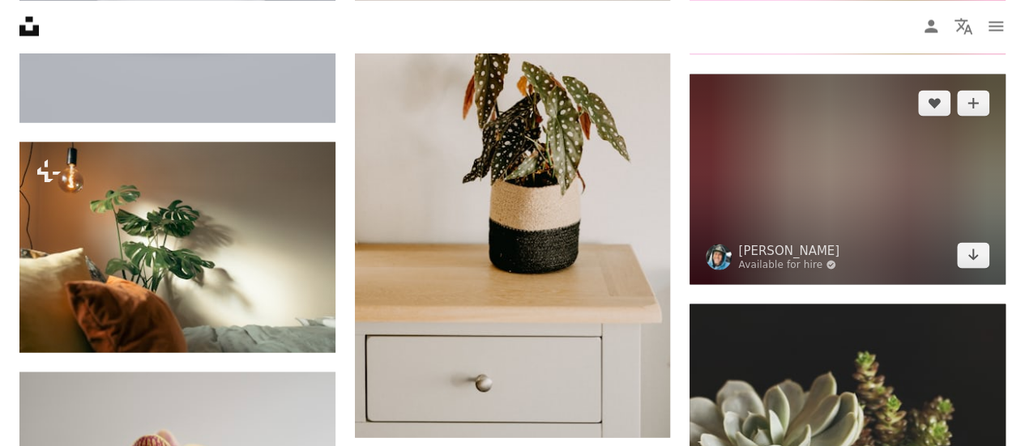
scroll to position [26094, 0]
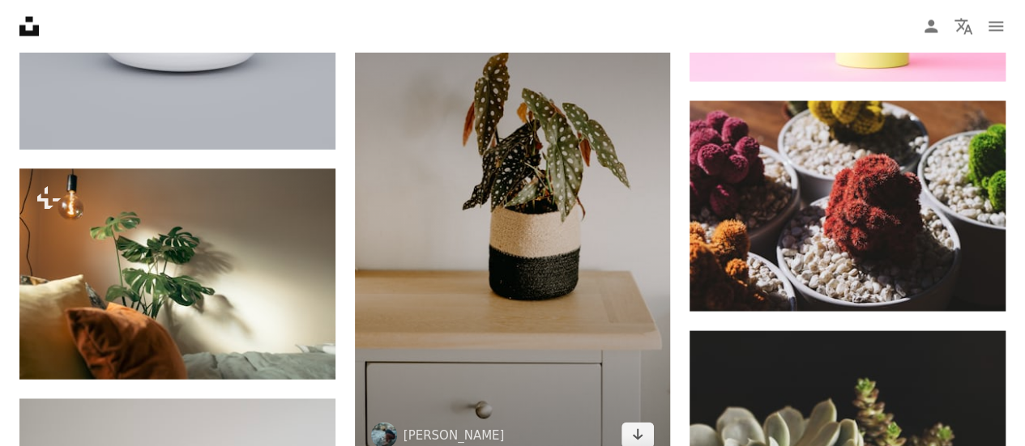
click at [475, 160] on img at bounding box center [513, 227] width 316 height 474
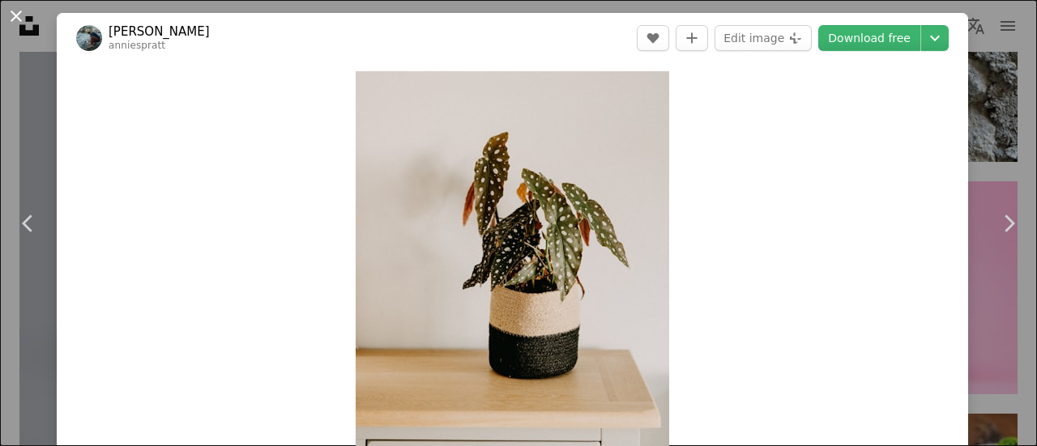
click at [23, 19] on button "An X shape" at bounding box center [15, 15] width 19 height 19
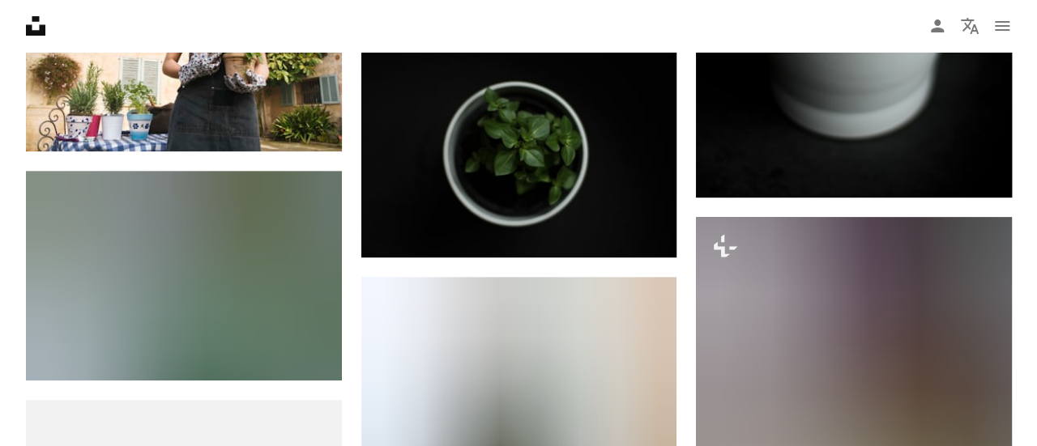
scroll to position [31115, 0]
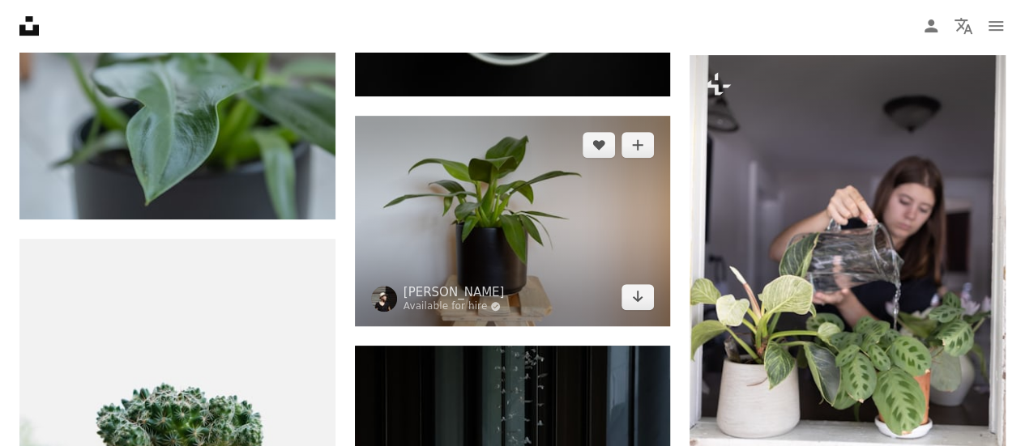
click at [522, 233] on img at bounding box center [513, 221] width 316 height 211
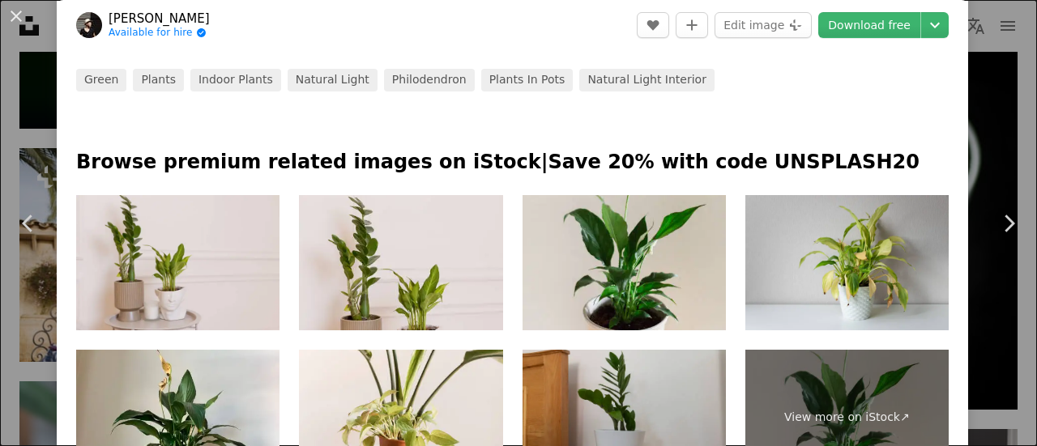
scroll to position [729, 0]
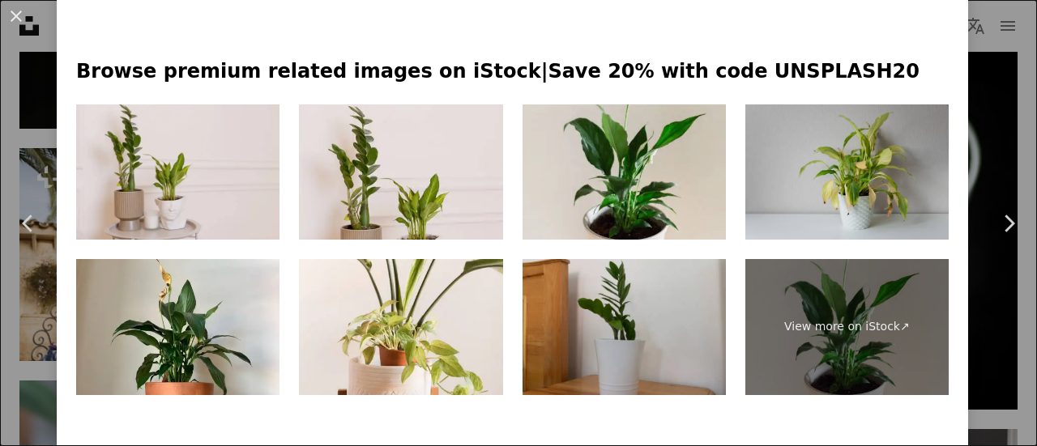
click at [859, 175] on img at bounding box center [846, 172] width 203 height 136
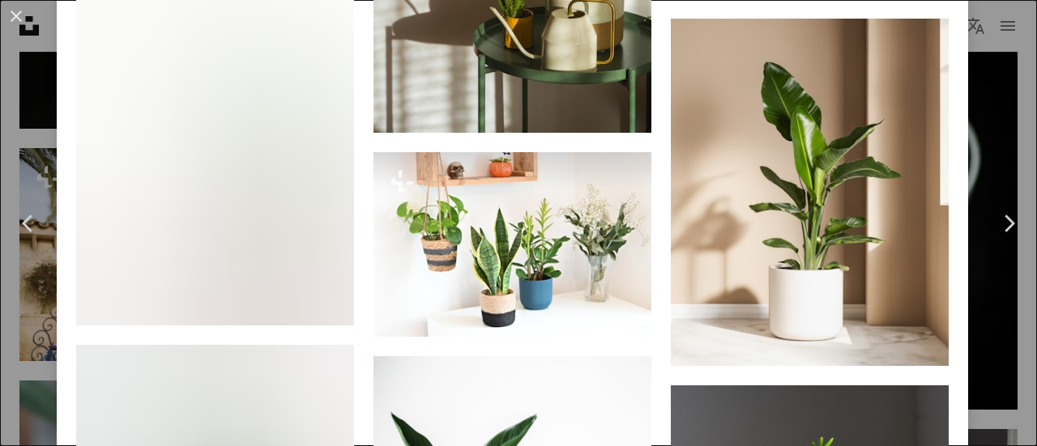
scroll to position [4050, 0]
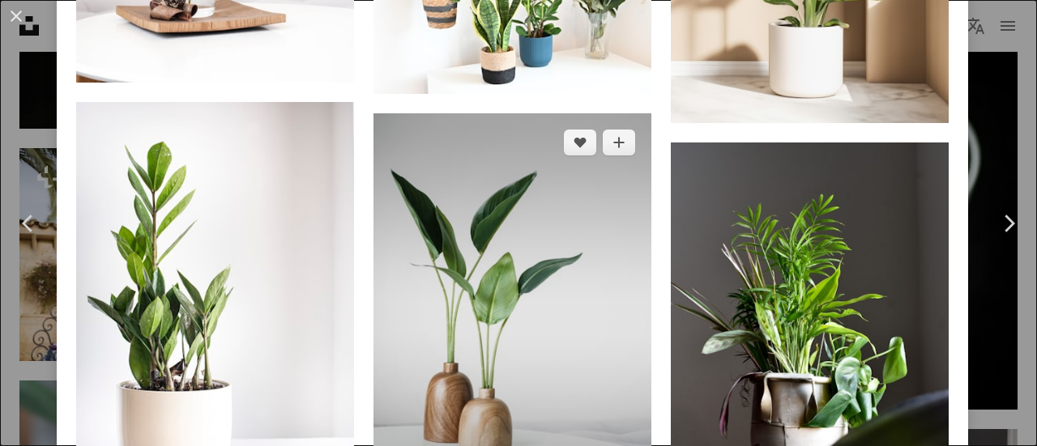
click at [526, 263] on img at bounding box center [512, 321] width 278 height 416
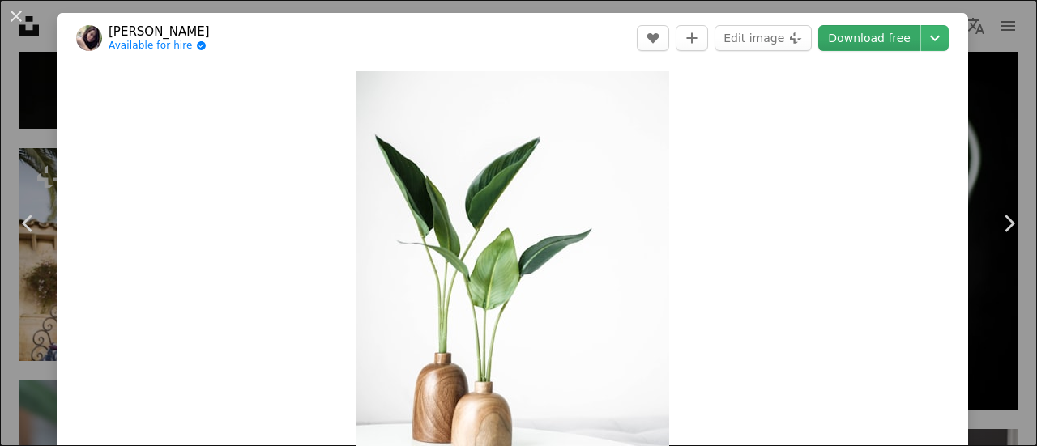
click at [885, 40] on link "Download free" at bounding box center [869, 38] width 102 height 26
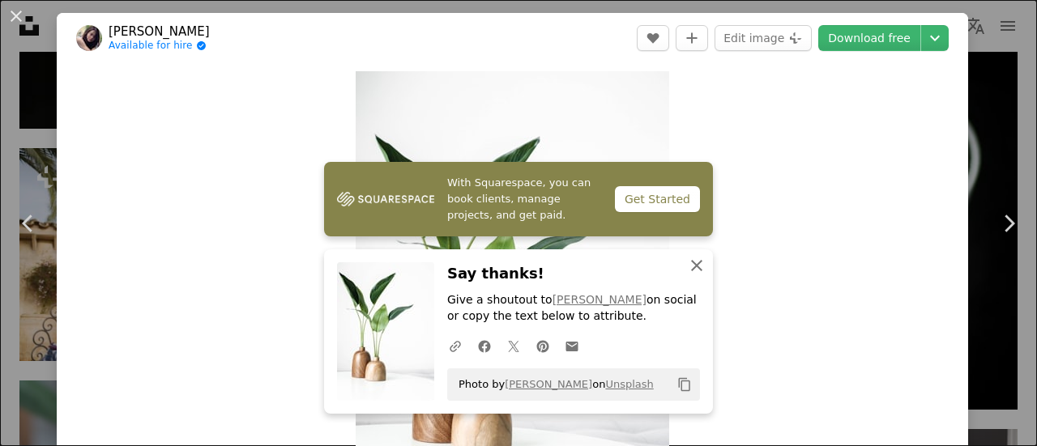
click at [691, 261] on icon "An X shape" at bounding box center [696, 265] width 19 height 19
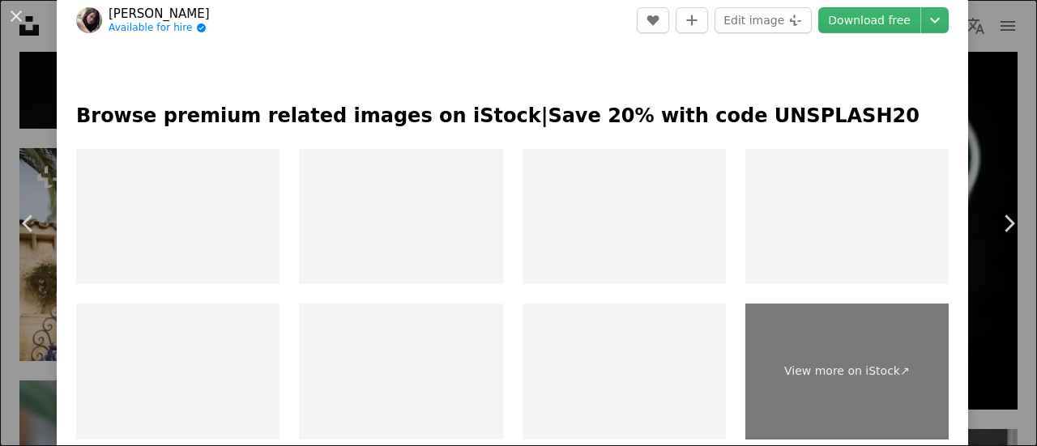
scroll to position [810, 0]
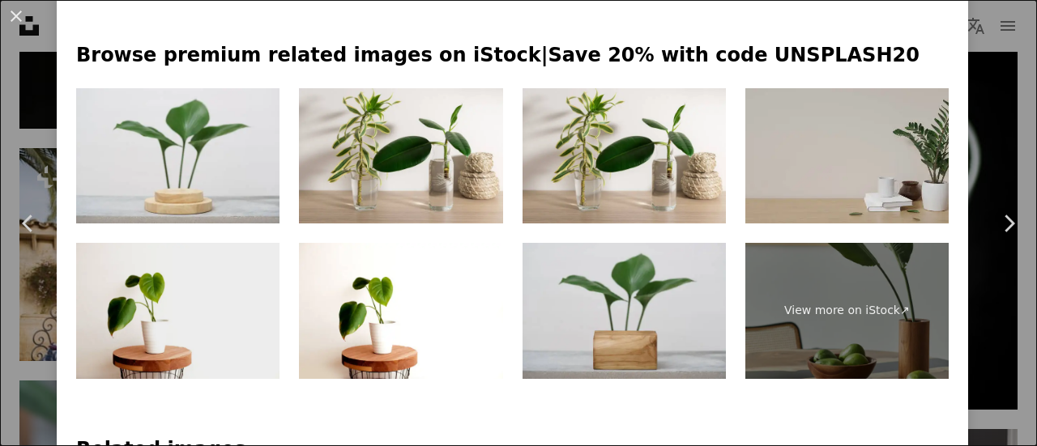
click at [155, 312] on img at bounding box center [177, 311] width 203 height 136
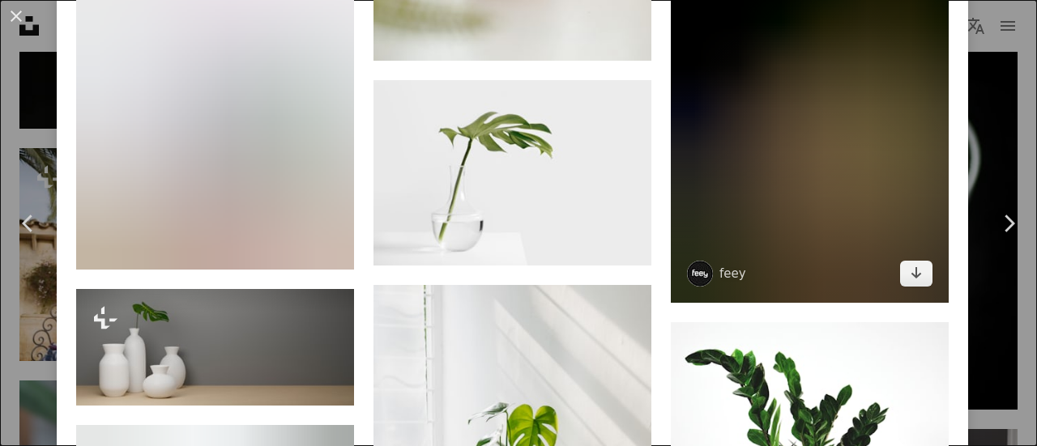
scroll to position [4212, 0]
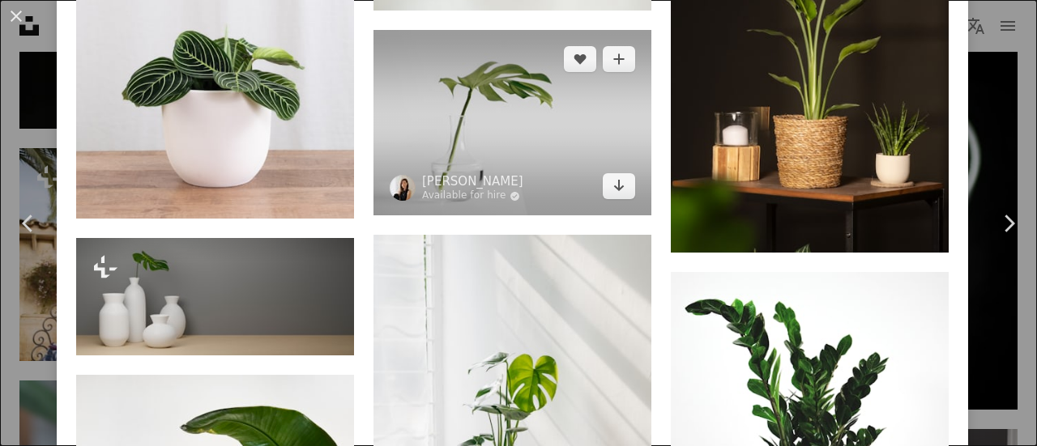
click at [568, 104] on img at bounding box center [512, 122] width 278 height 185
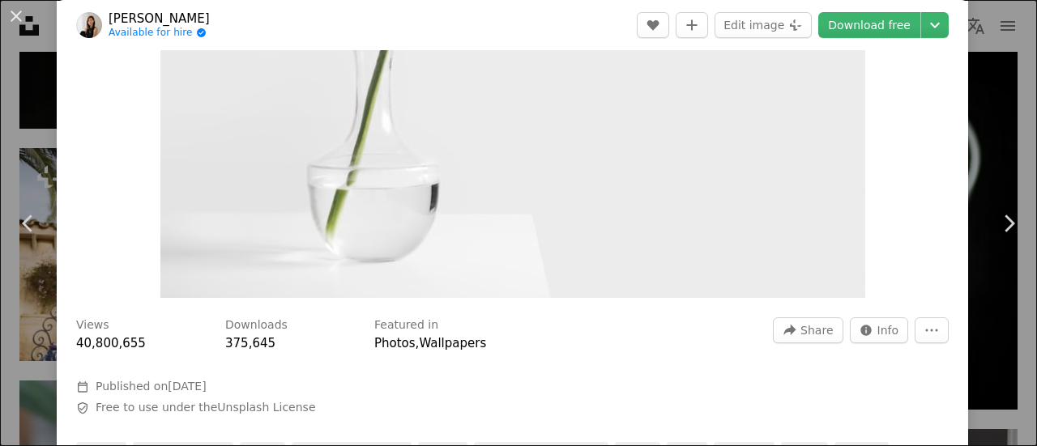
scroll to position [81, 0]
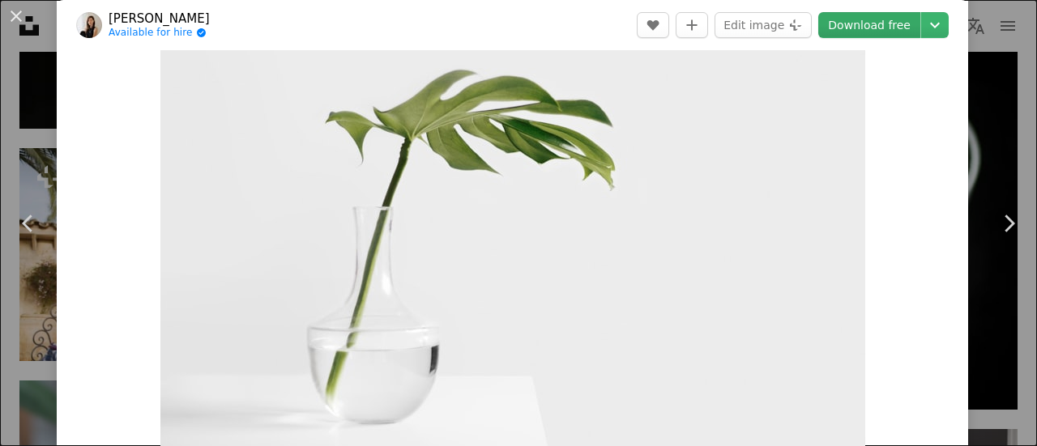
click at [868, 26] on link "Download free" at bounding box center [869, 25] width 102 height 26
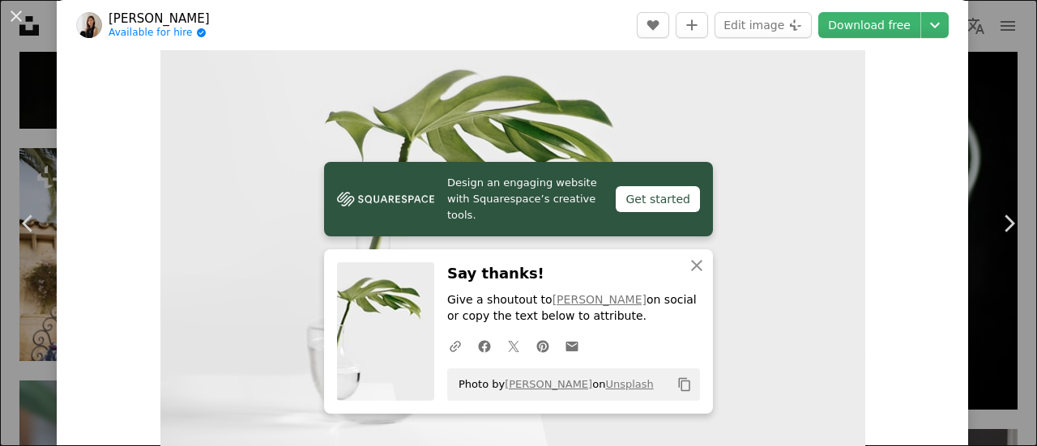
click at [499, 140] on img "Zoom in on this image" at bounding box center [512, 225] width 705 height 470
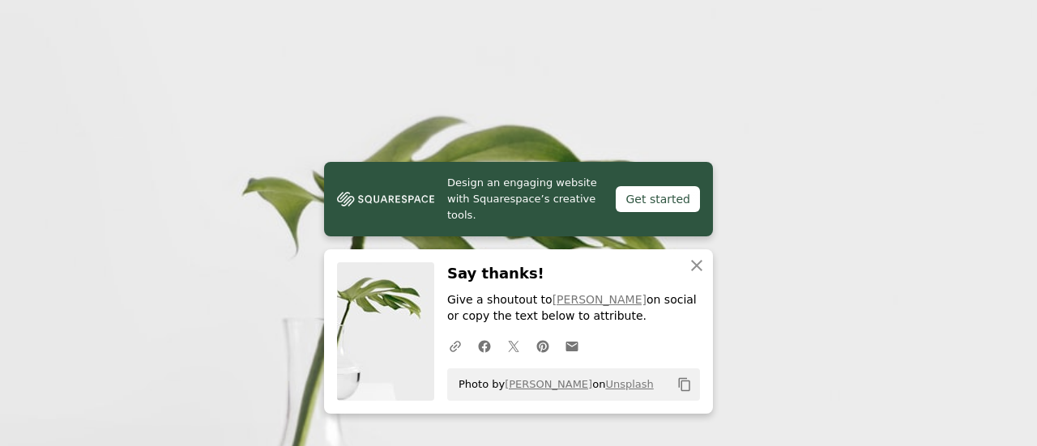
scroll to position [114, 0]
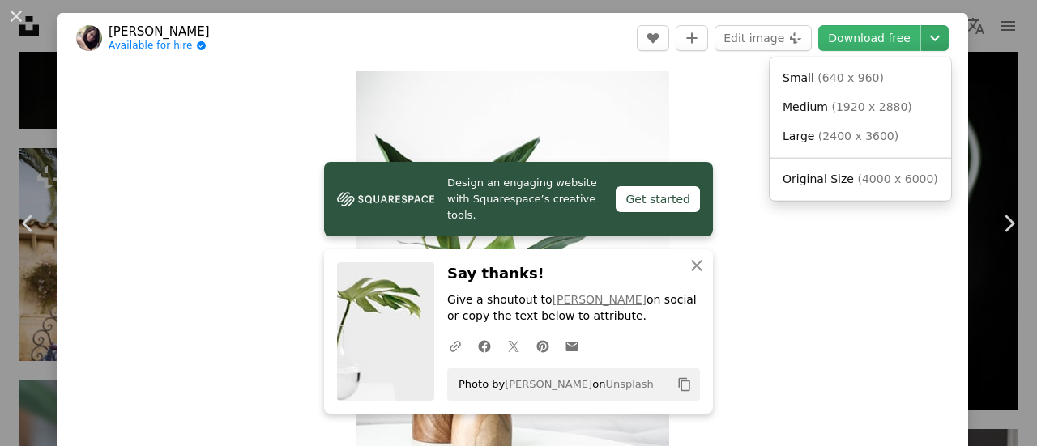
click at [927, 42] on icon "Chevron down" at bounding box center [935, 37] width 26 height 19
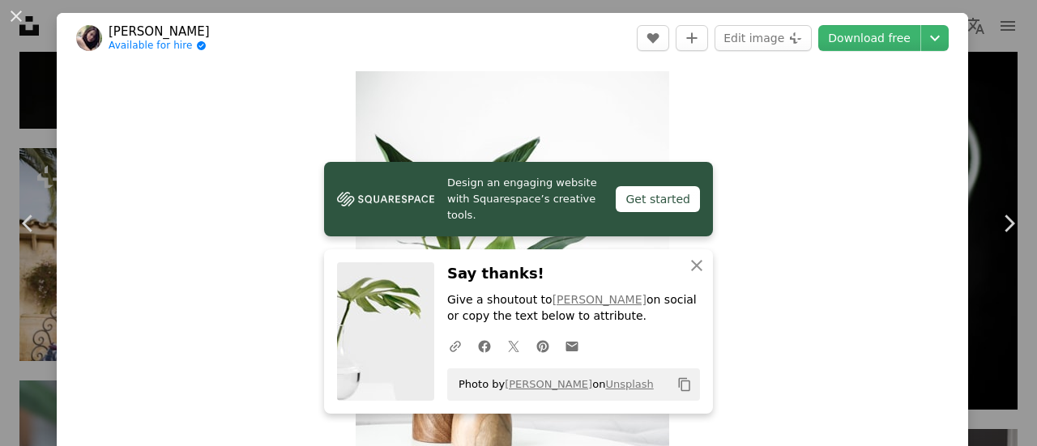
click at [812, 311] on dialog "An X shape Chevron left Chevron right [PERSON_NAME] Available for hire A checkm…" at bounding box center [518, 223] width 1037 height 446
click at [18, 20] on button "An X shape" at bounding box center [15, 15] width 19 height 19
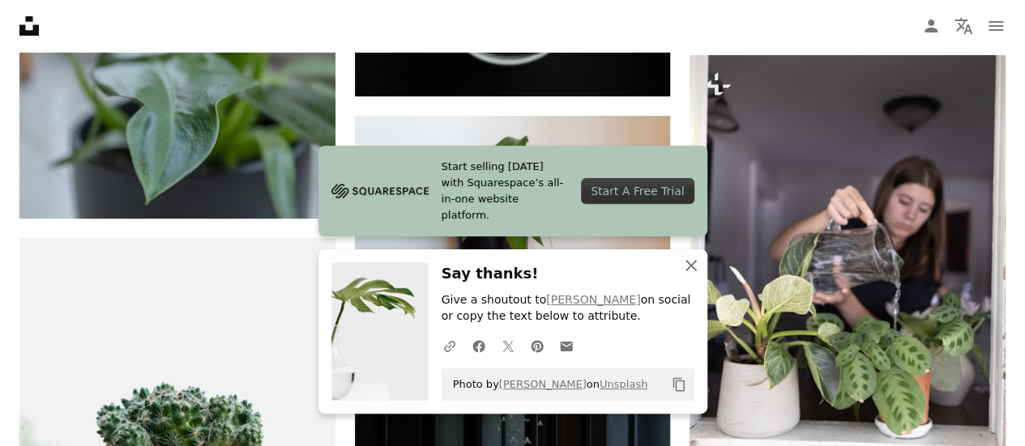
click at [685, 266] on icon "An X shape" at bounding box center [690, 265] width 19 height 19
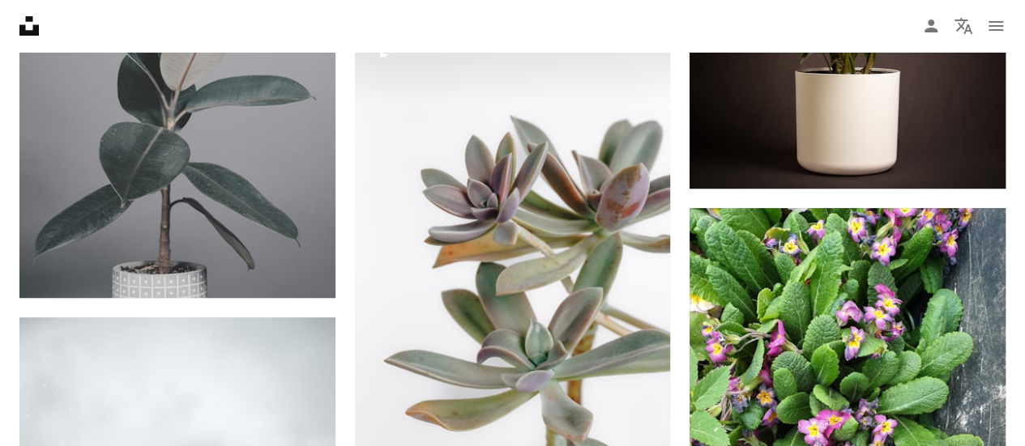
scroll to position [40187, 0]
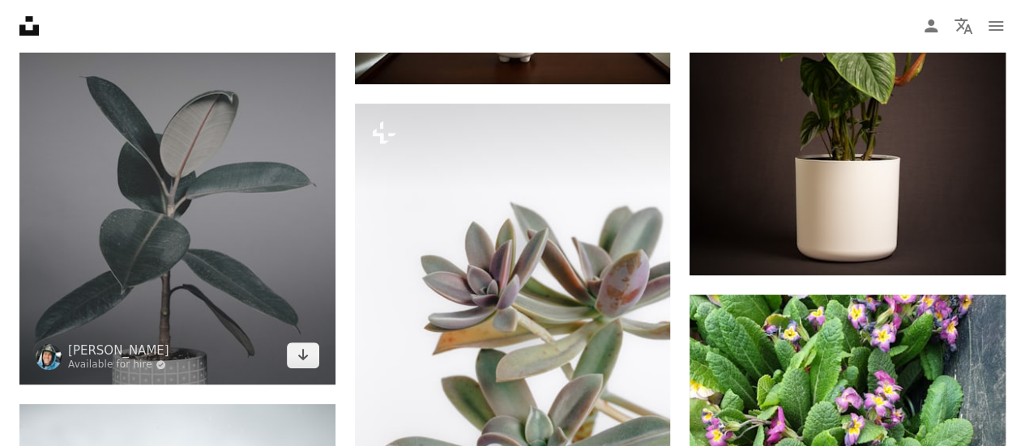
click at [217, 164] on img at bounding box center [177, 187] width 316 height 394
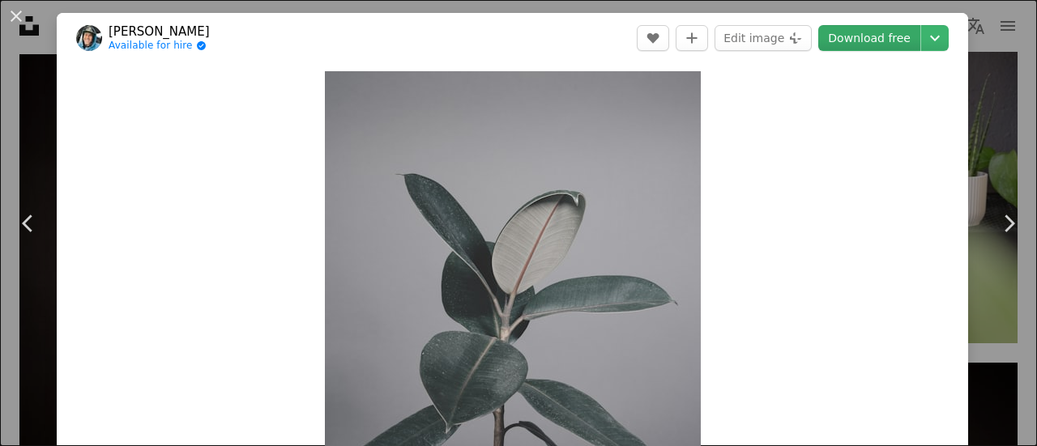
click at [836, 40] on link "Download free" at bounding box center [869, 38] width 102 height 26
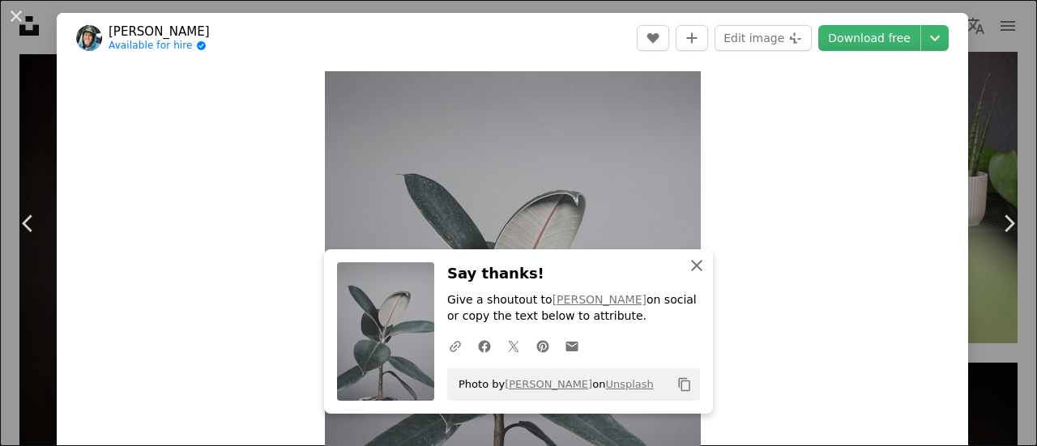
click at [699, 263] on icon "An X shape" at bounding box center [696, 265] width 19 height 19
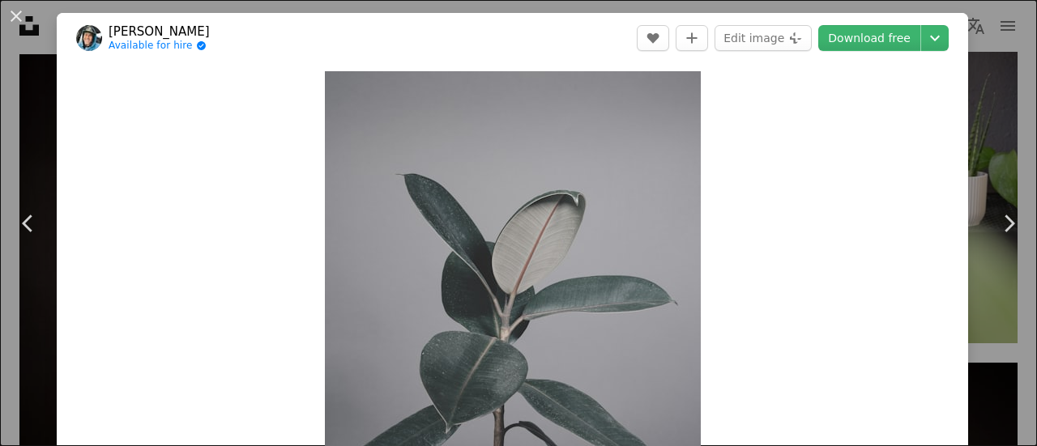
drag, startPoint x: 17, startPoint y: 12, endPoint x: 96, endPoint y: 166, distance: 172.8
click at [17, 12] on button "An X shape" at bounding box center [15, 15] width 19 height 19
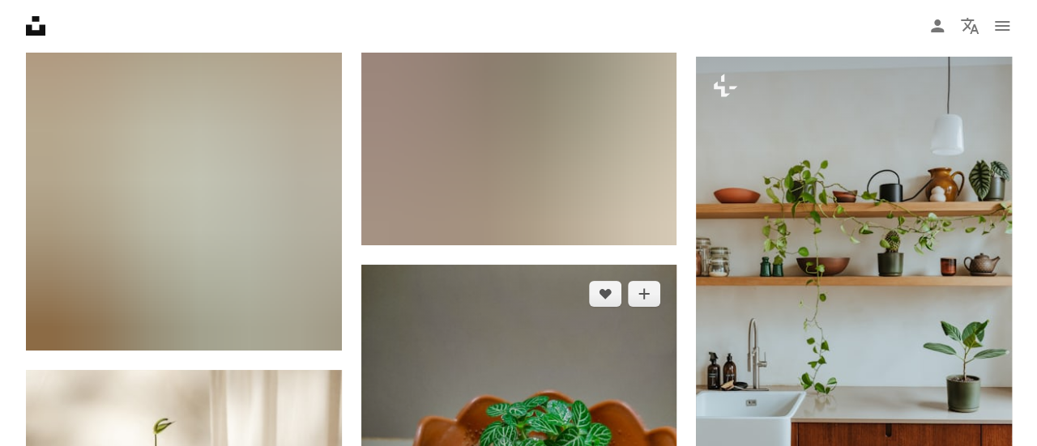
scroll to position [42941, 0]
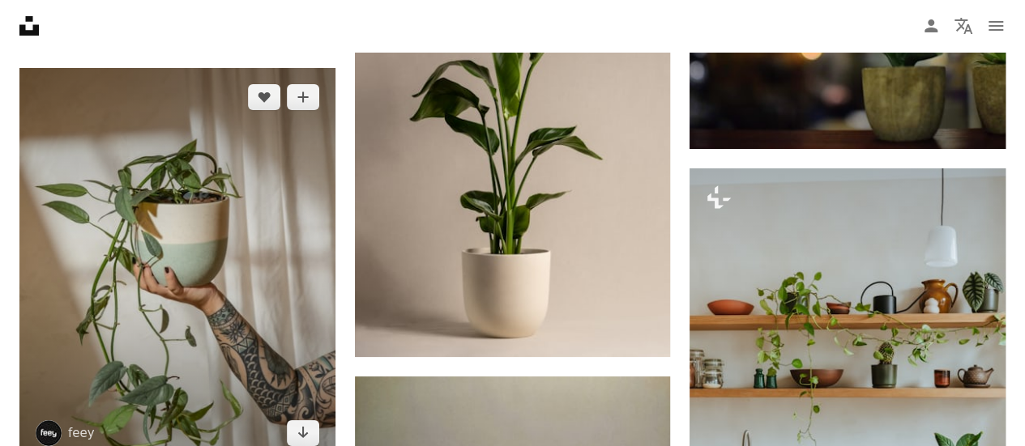
click at [202, 259] on img at bounding box center [177, 265] width 316 height 394
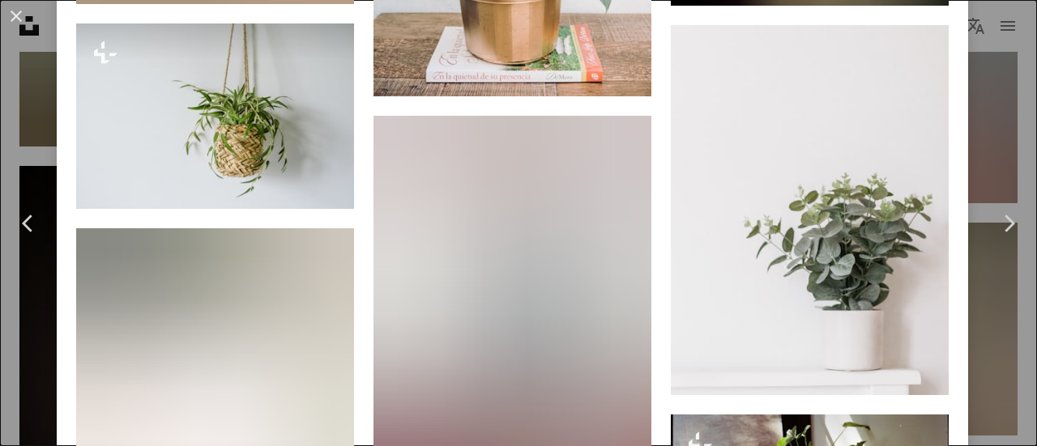
scroll to position [4536, 0]
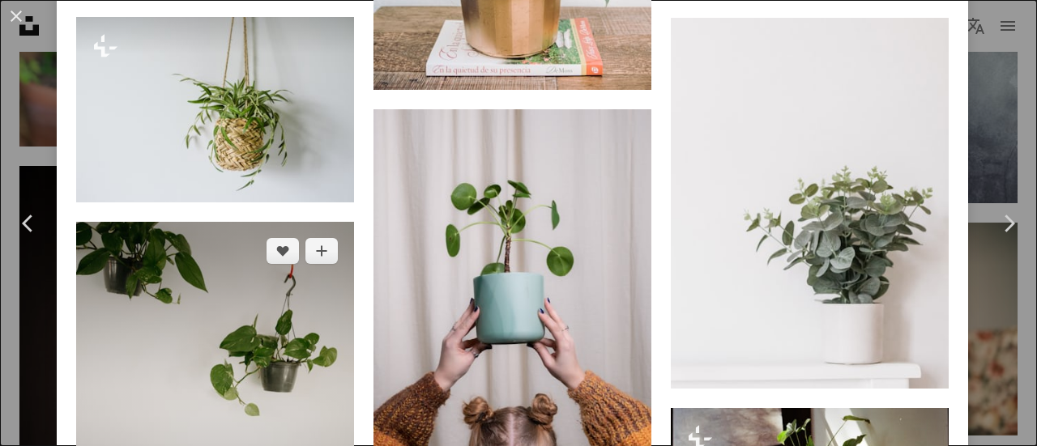
click at [233, 331] on img at bounding box center [215, 407] width 278 height 371
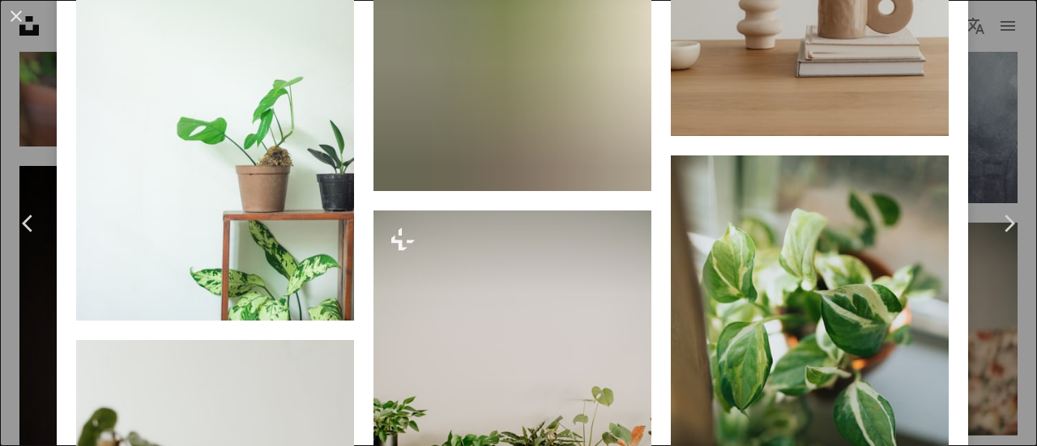
scroll to position [4211, 0]
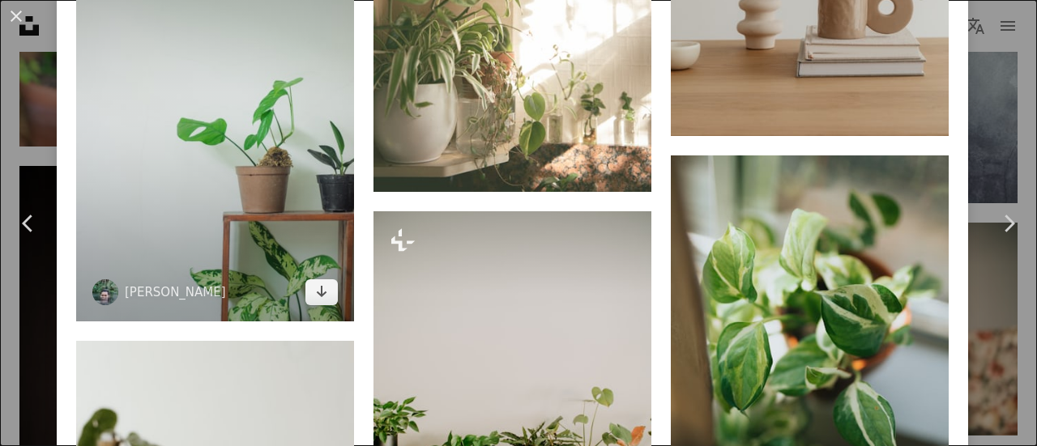
click at [264, 217] on img at bounding box center [215, 112] width 278 height 416
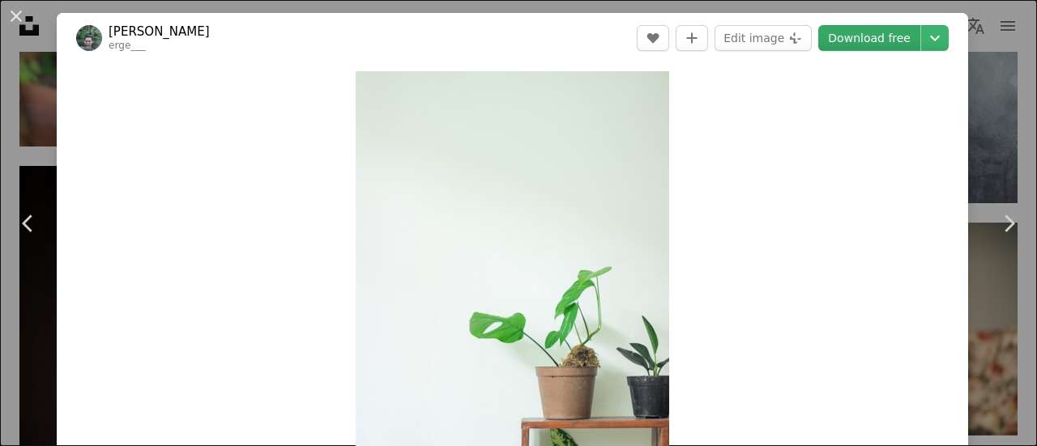
click at [837, 41] on link "Download free" at bounding box center [869, 38] width 102 height 26
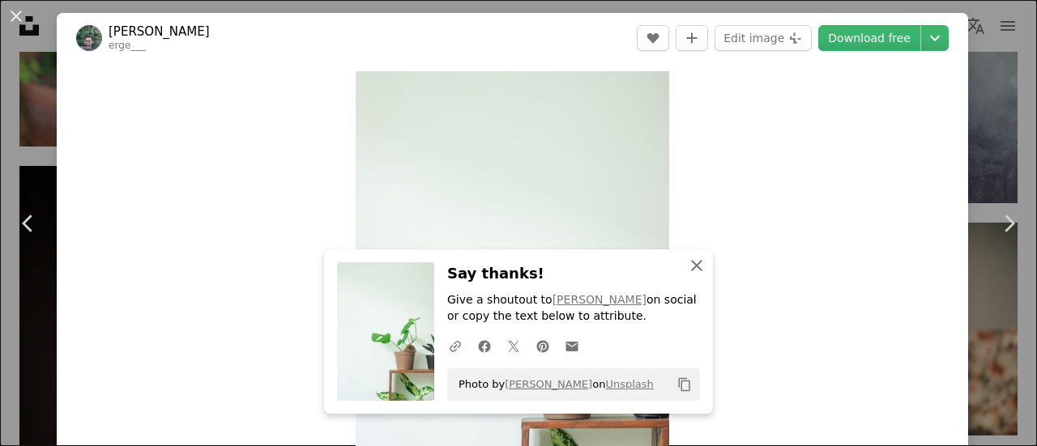
click at [695, 260] on icon "An X shape" at bounding box center [696, 265] width 19 height 19
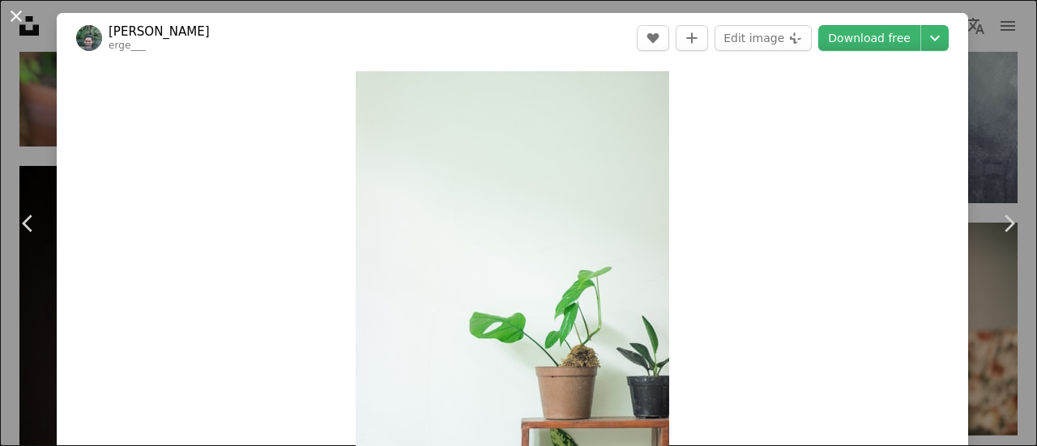
click at [13, 13] on button "An X shape" at bounding box center [15, 15] width 19 height 19
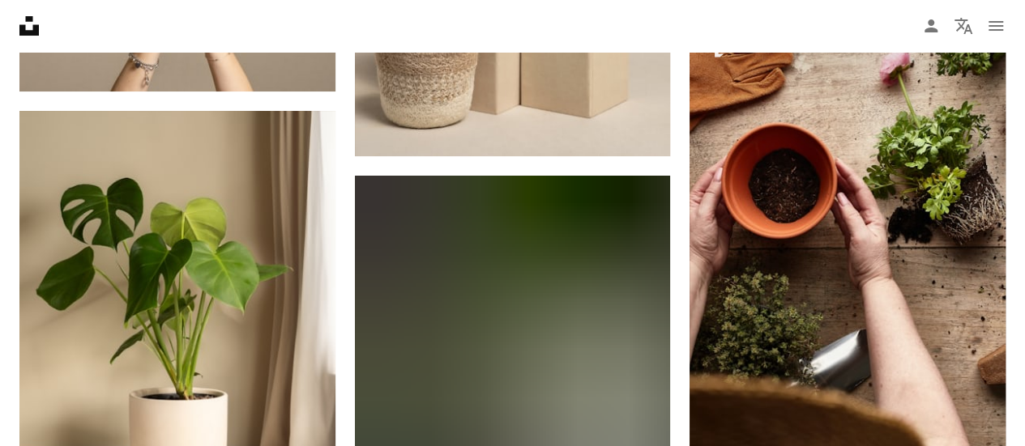
scroll to position [46261, 0]
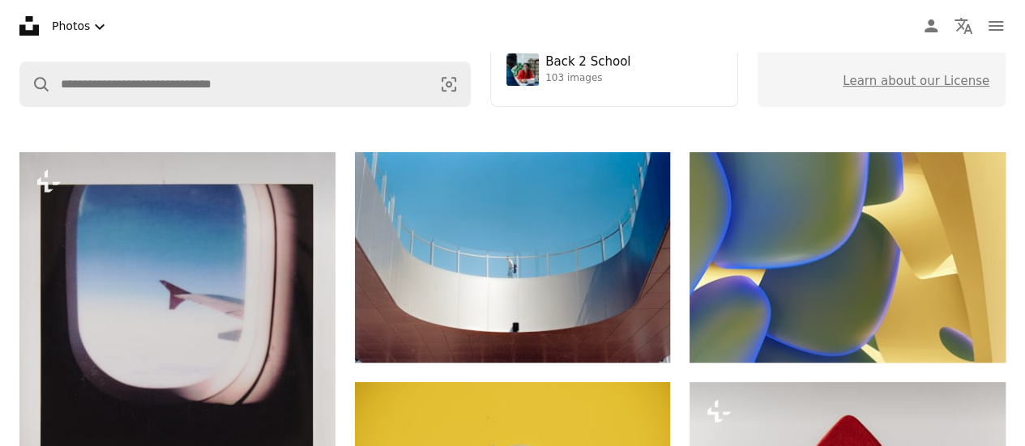
scroll to position [324, 0]
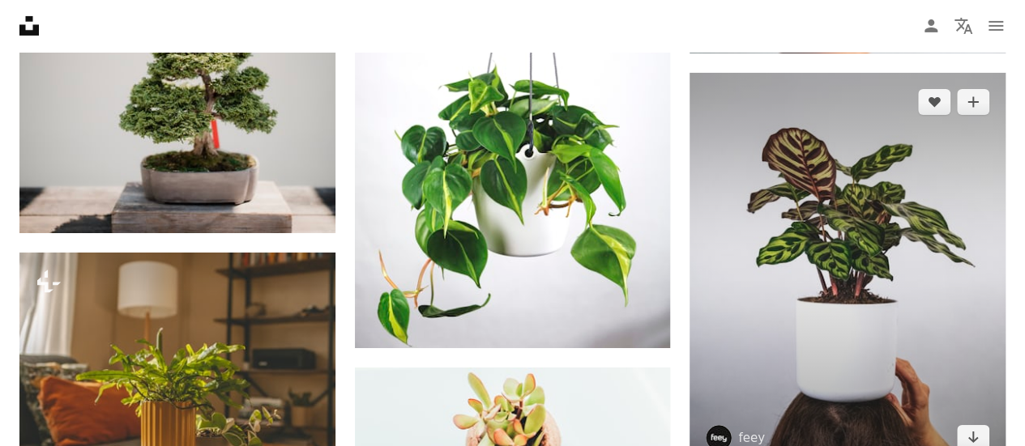
scroll to position [5790, 0]
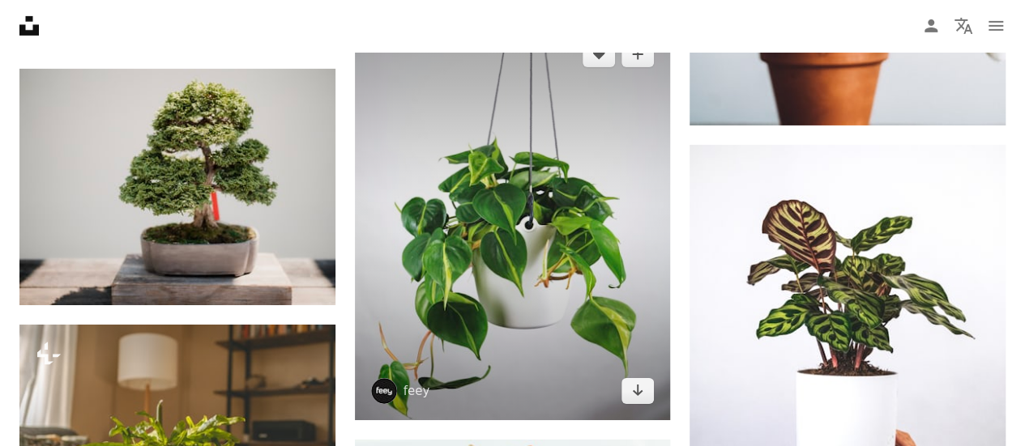
click at [549, 260] on img at bounding box center [513, 222] width 316 height 394
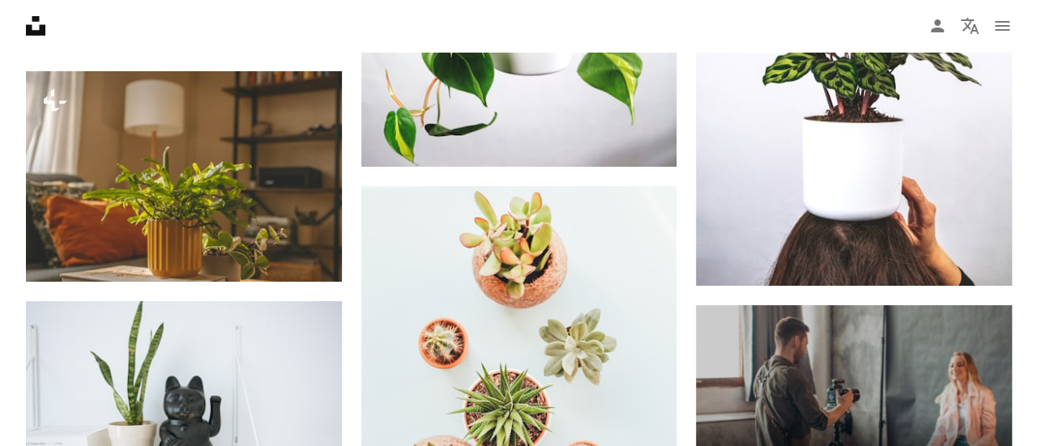
scroll to position [5952, 0]
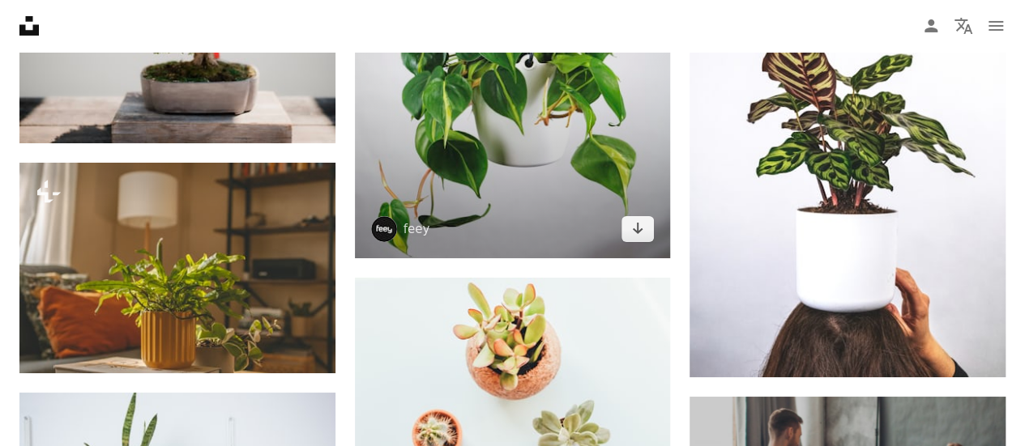
click at [520, 166] on img at bounding box center [513, 60] width 316 height 394
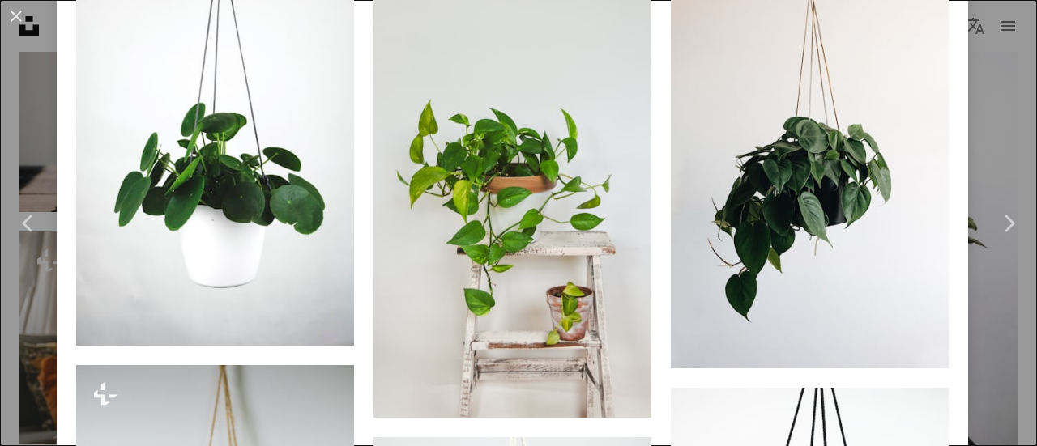
scroll to position [1377, 0]
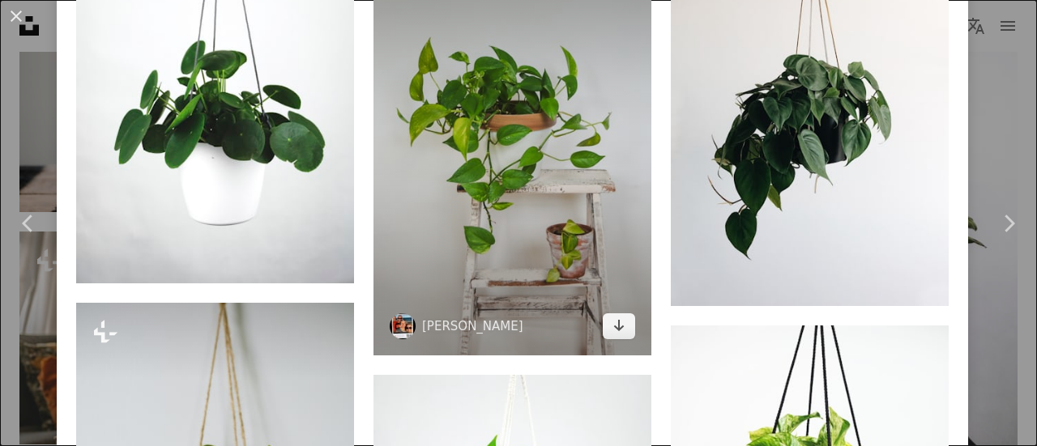
click at [541, 238] on img at bounding box center [512, 146] width 278 height 420
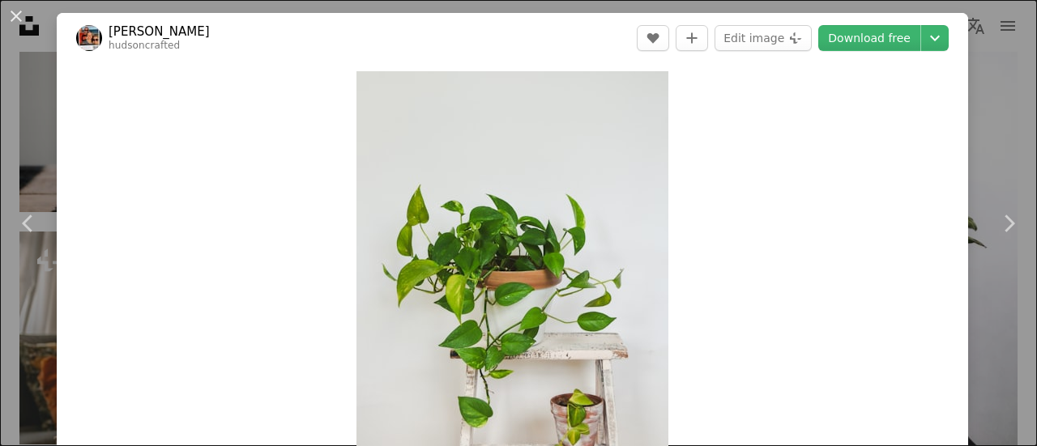
click at [539, 198] on img "Zoom in on this image" at bounding box center [512, 306] width 312 height 471
